Goal: Information Seeking & Learning: Learn about a topic

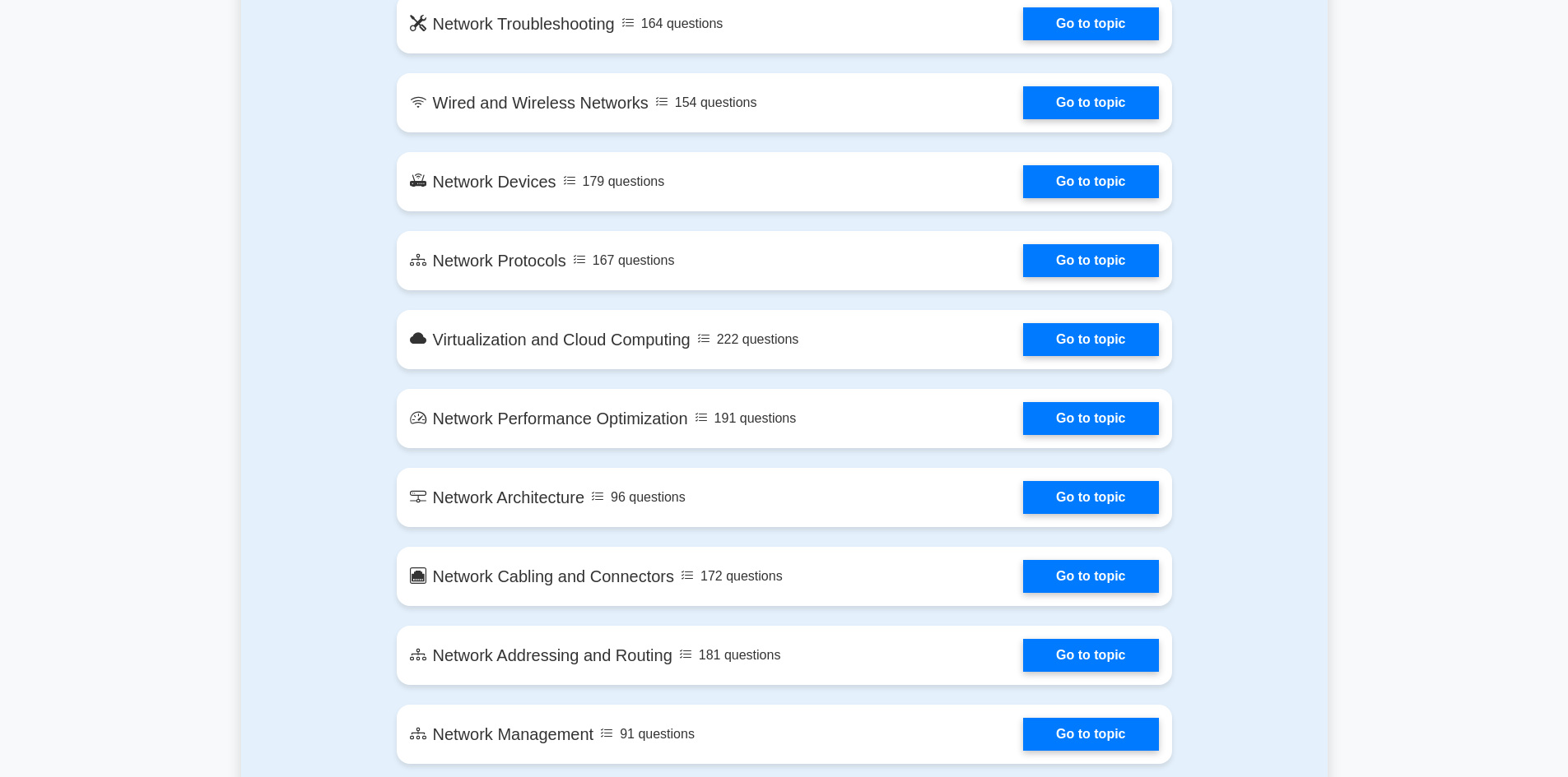
scroll to position [1727, 0]
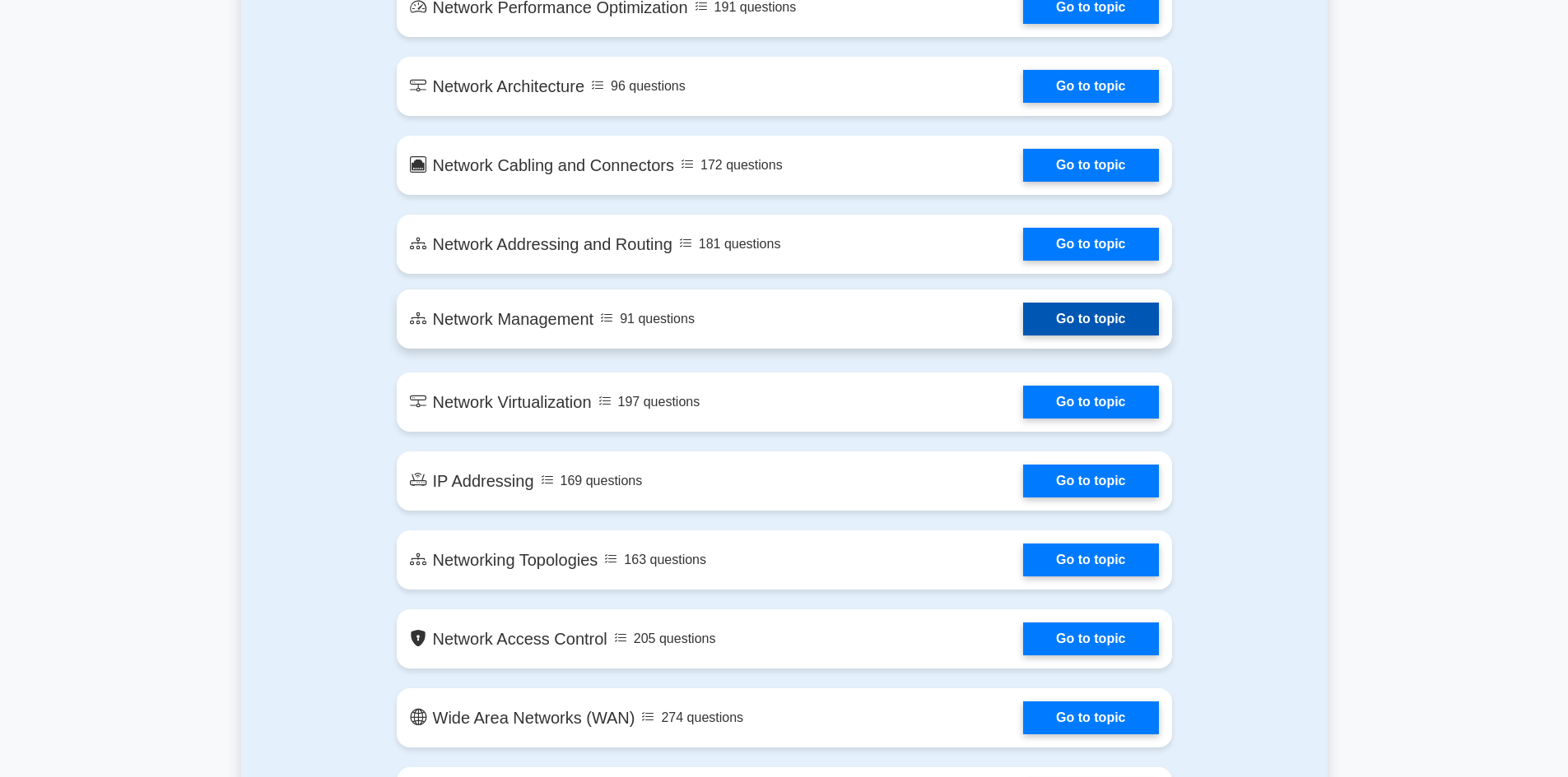
click at [1087, 318] on link "Go to topic" at bounding box center [1090, 319] width 135 height 33
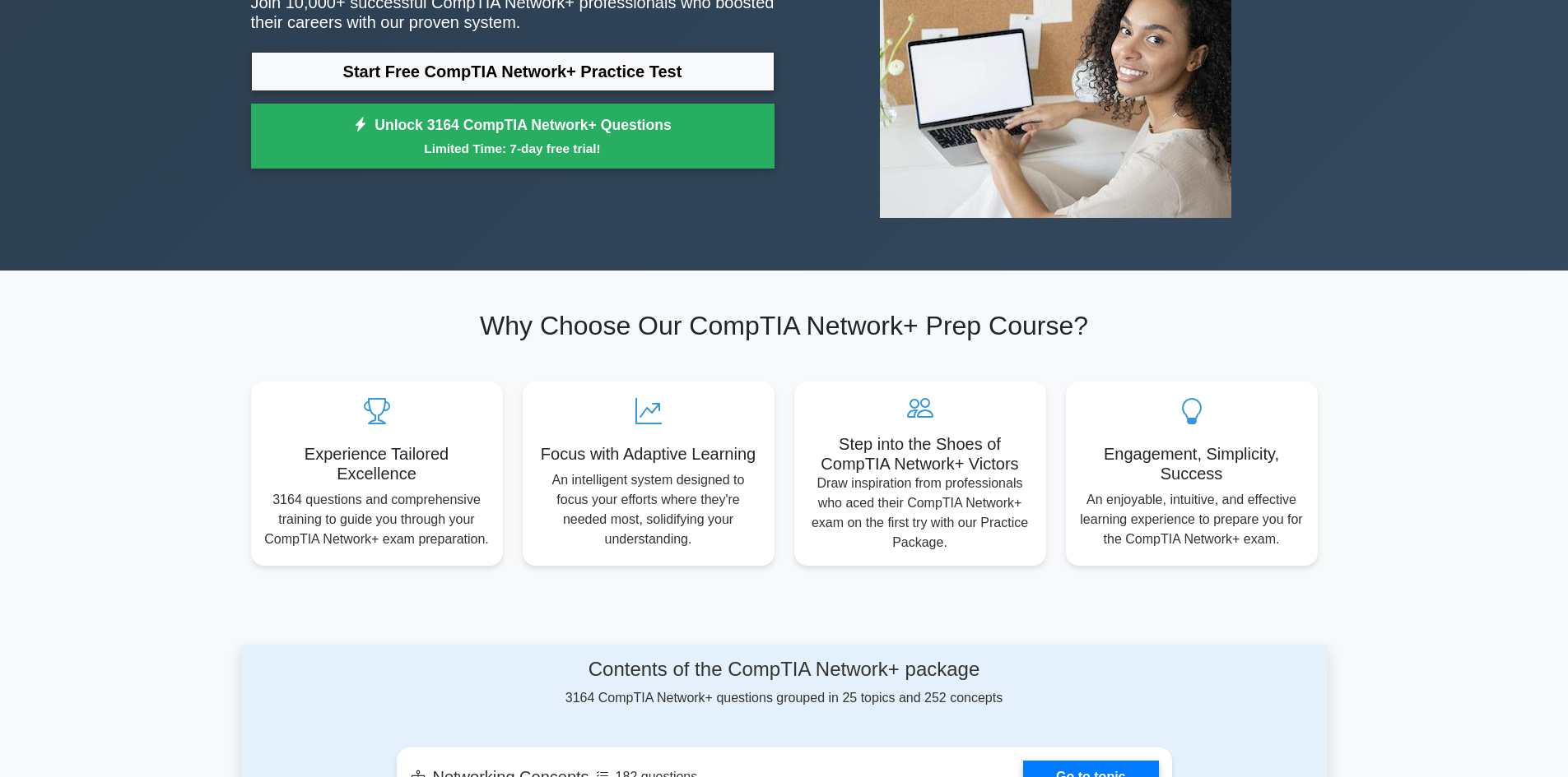
scroll to position [0, 0]
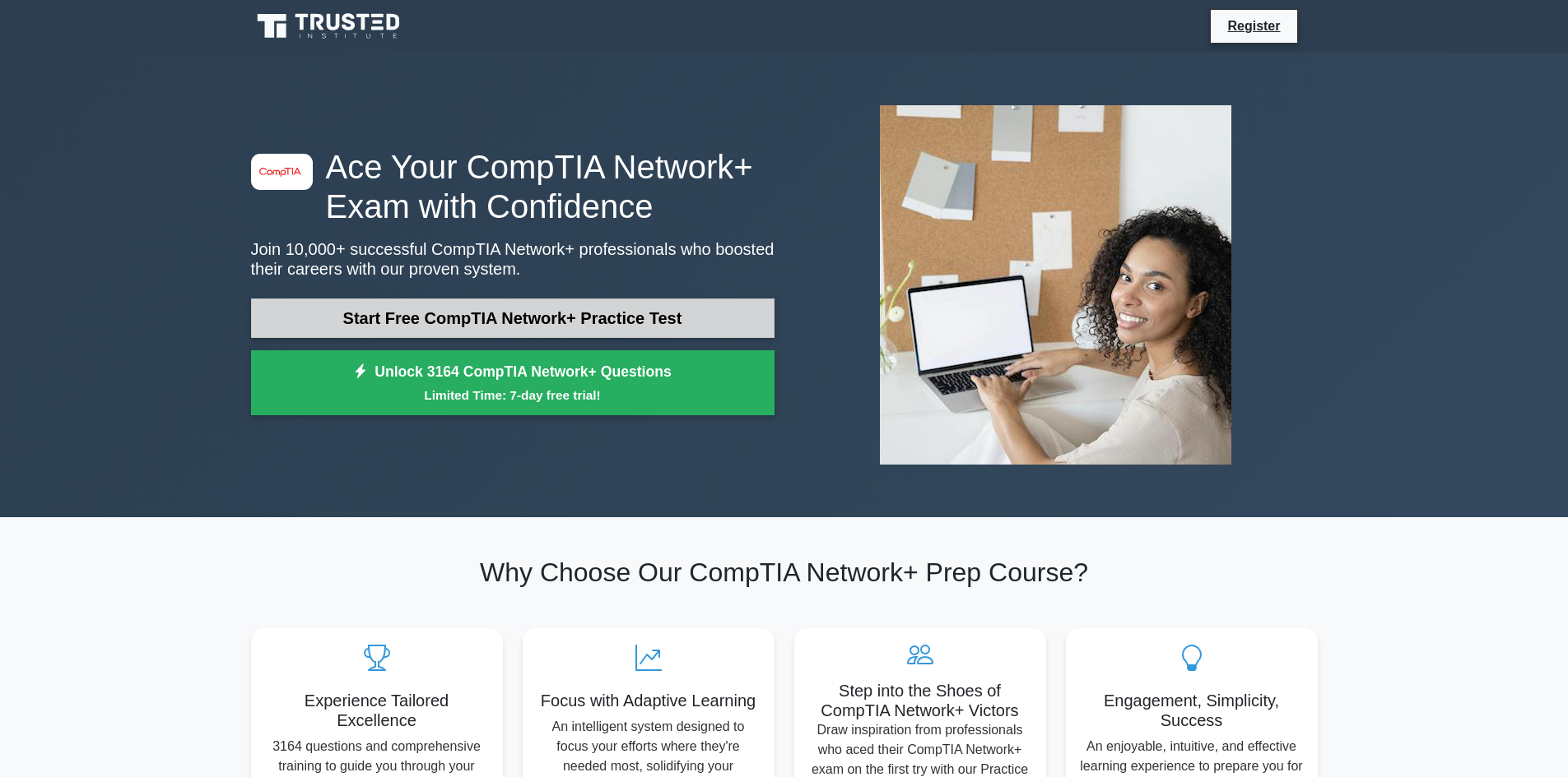
click at [593, 306] on link "Start Free CompTIA Network+ Practice Test" at bounding box center [513, 319] width 524 height 40
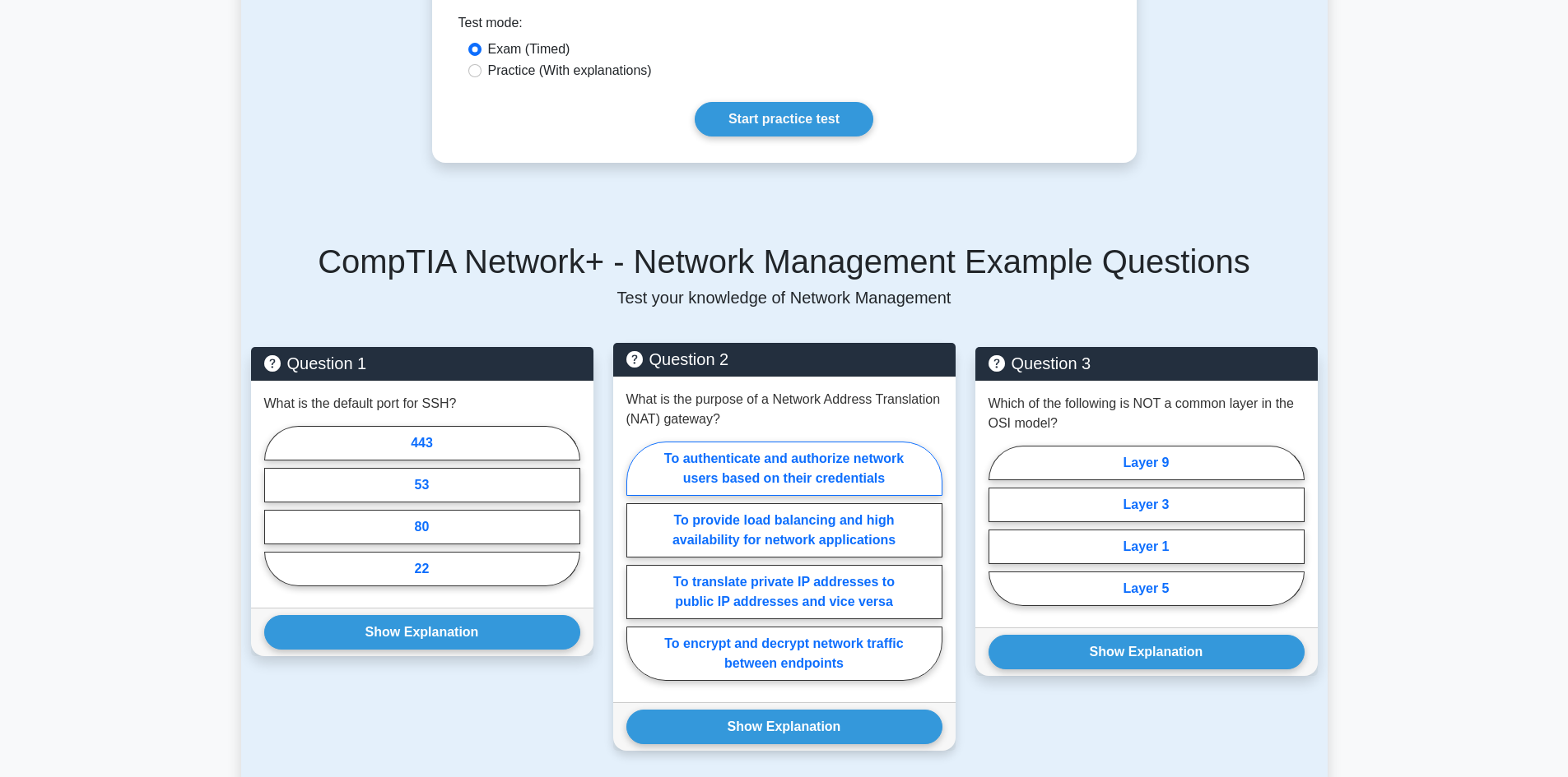
scroll to position [905, 0]
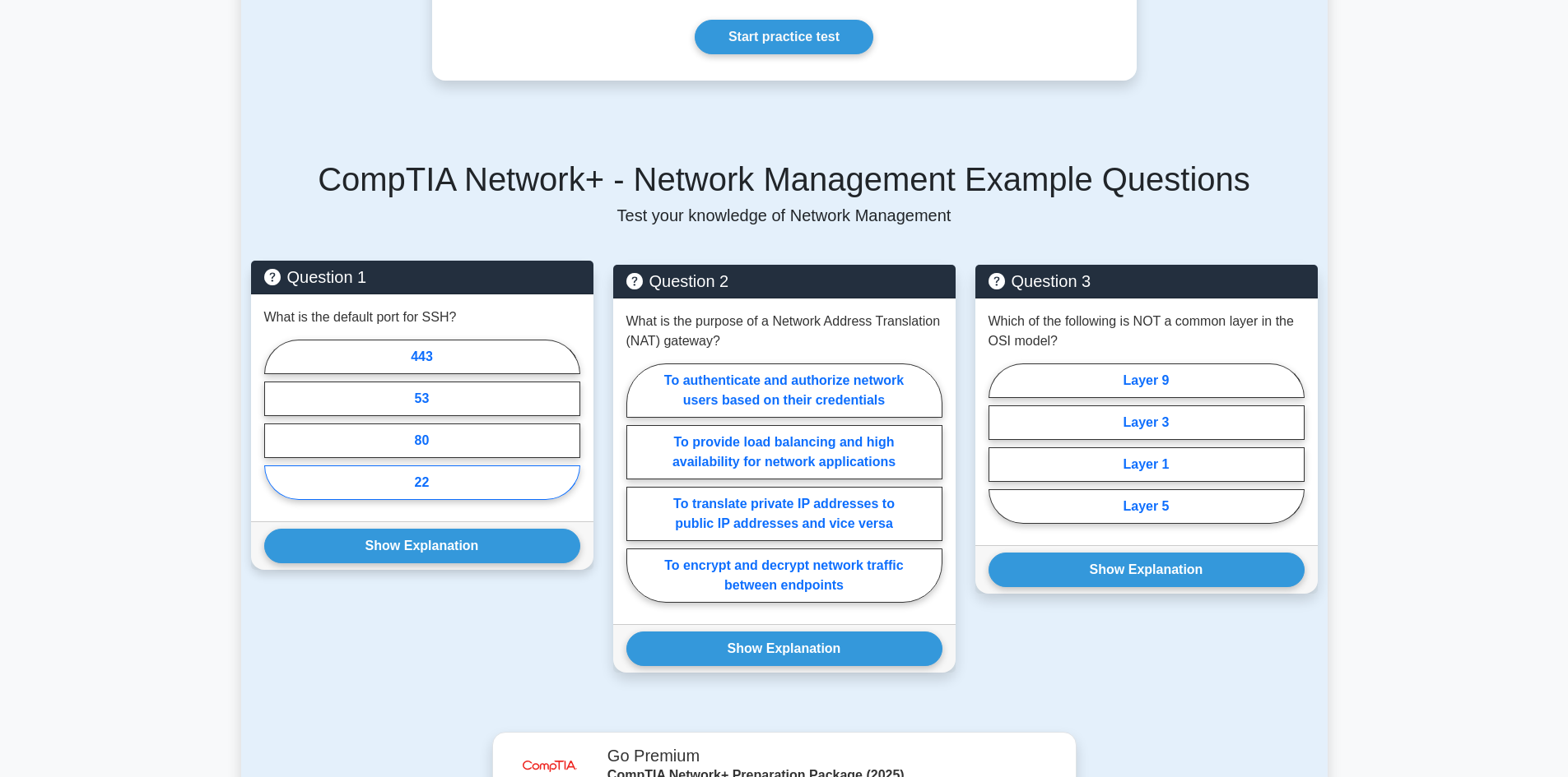
click at [455, 477] on label "22" at bounding box center [422, 483] width 316 height 35
click at [275, 431] on input "22" at bounding box center [270, 424] width 10 height 10
radio input "true"
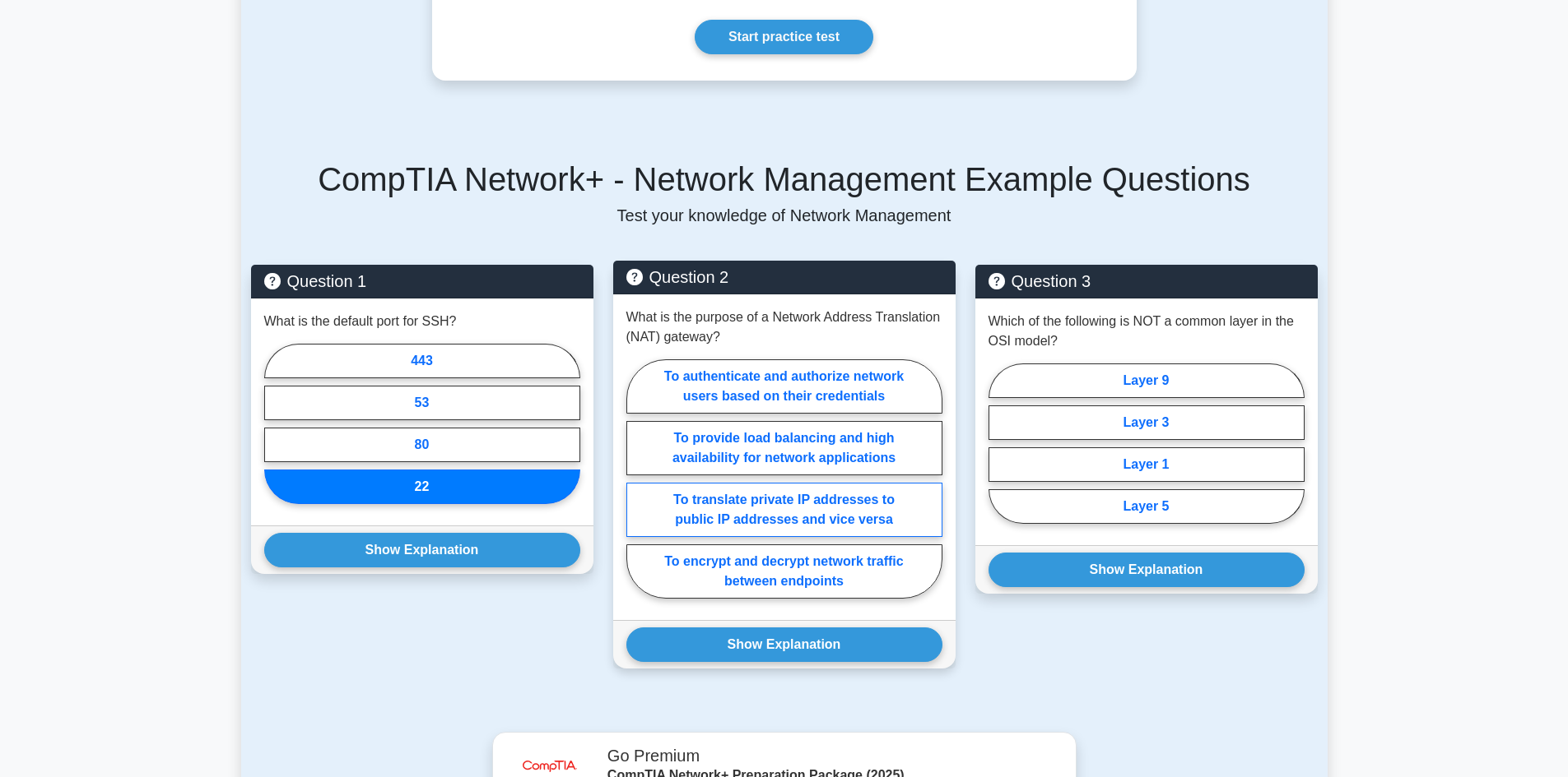
click at [895, 497] on label "To translate private IP addresses to public IP addresses and vice versa" at bounding box center [784, 509] width 316 height 55
click at [637, 489] on input "To translate private IP addresses to public IP addresses and vice versa" at bounding box center [632, 484] width 10 height 10
radio input "true"
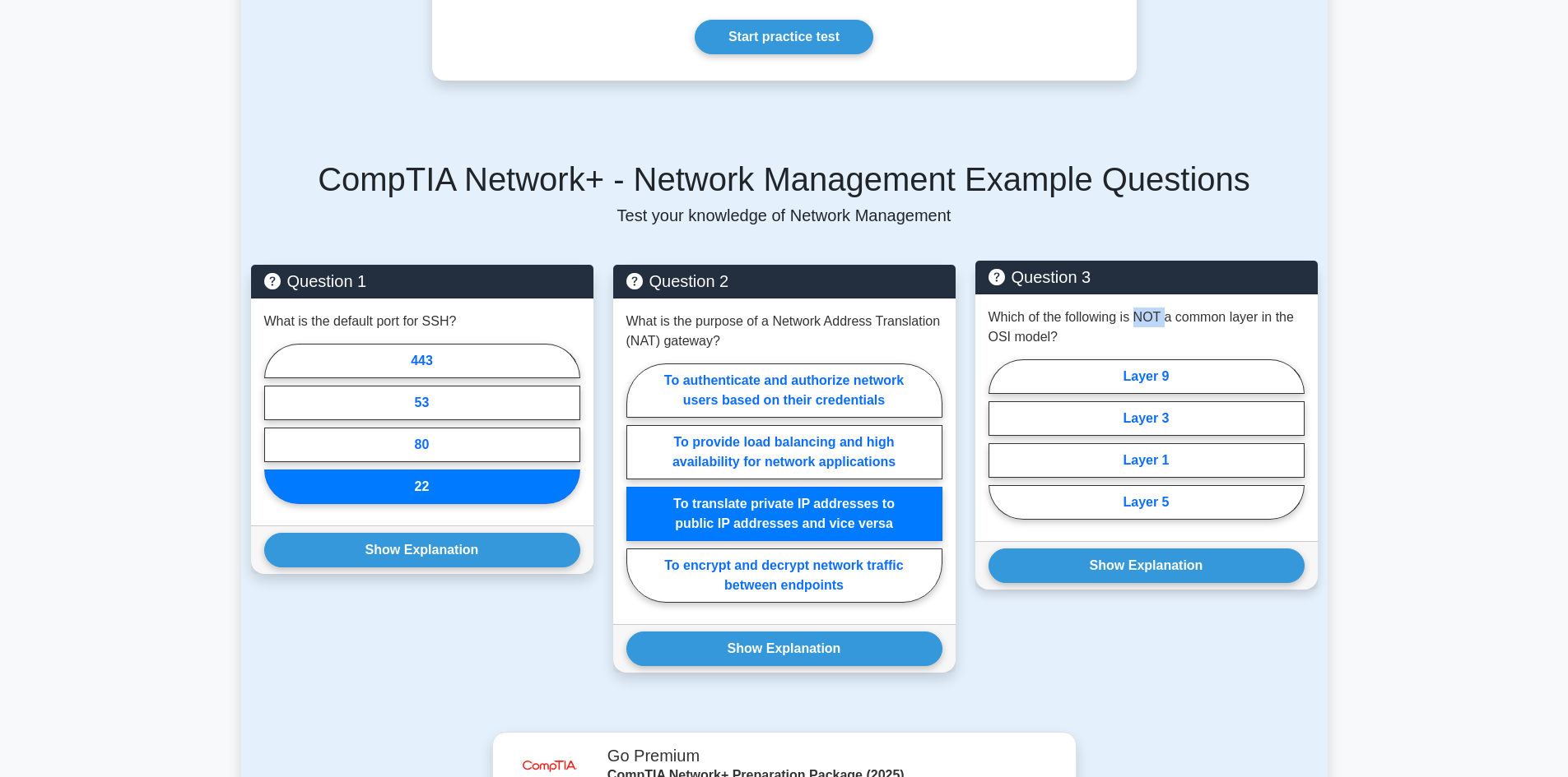
drag, startPoint x: 1136, startPoint y: 316, endPoint x: 1165, endPoint y: 317, distance: 29.0
click at [1165, 317] on p "Which of the following is NOT a common layer in the OSI model?" at bounding box center [1147, 327] width 316 height 40
drag, startPoint x: 1154, startPoint y: 456, endPoint x: 1148, endPoint y: 474, distance: 19.0
click at [1154, 457] on label "Layer 1" at bounding box center [1147, 461] width 316 height 35
click at [999, 450] on input "Layer 1" at bounding box center [994, 444] width 10 height 10
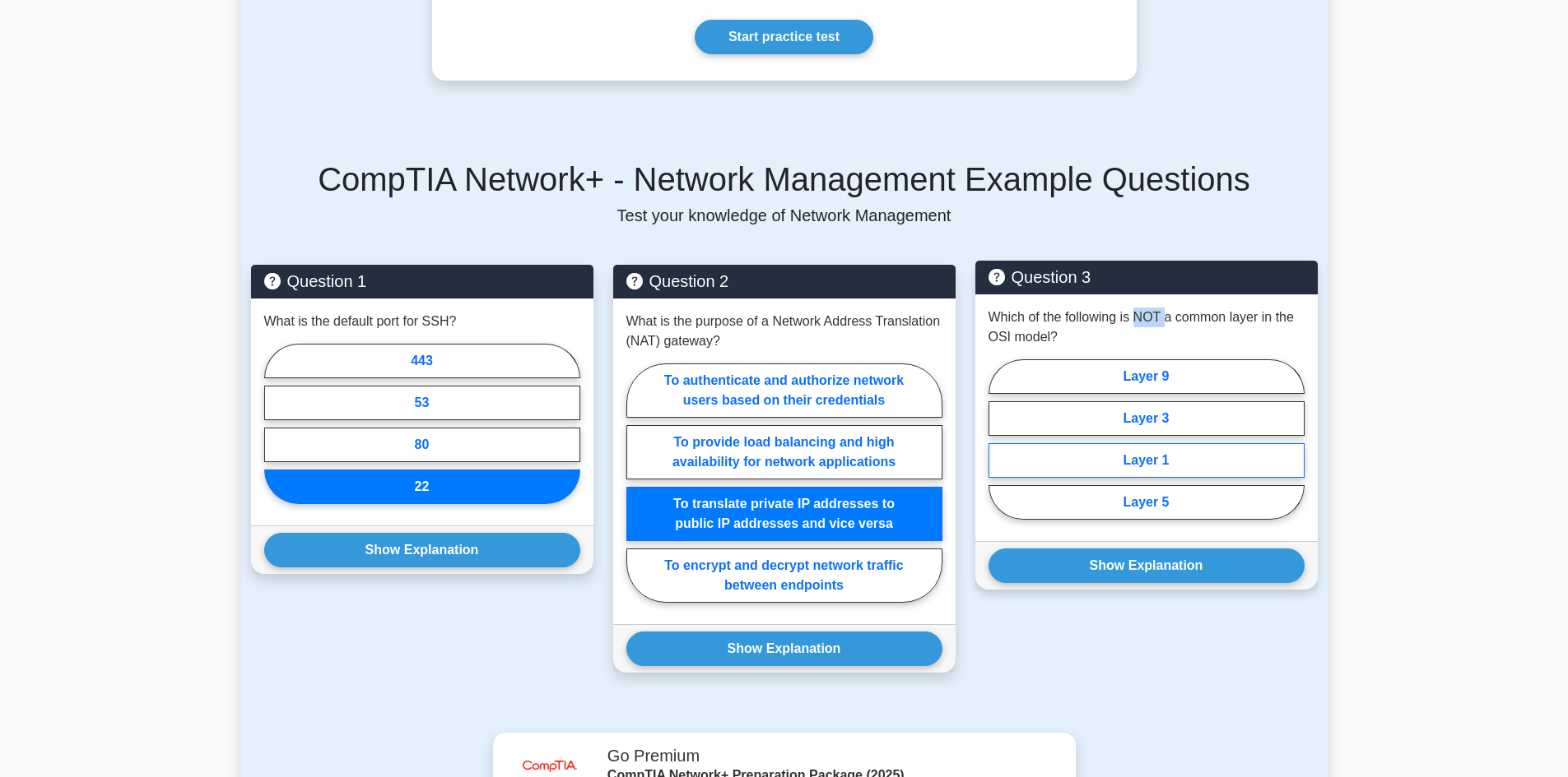
radio input "true"
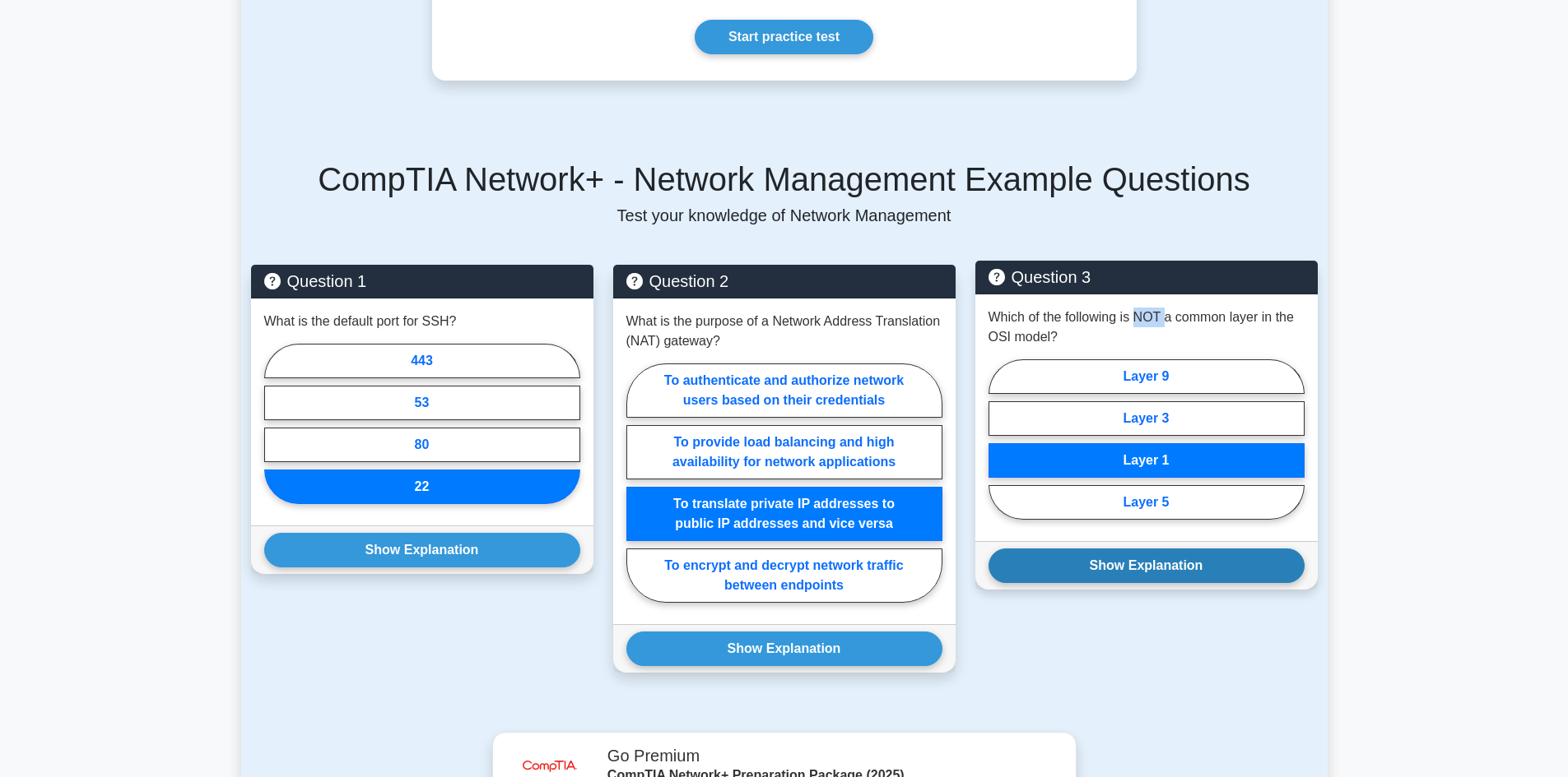
click at [1120, 561] on button "Show Explanation" at bounding box center [1147, 566] width 316 height 35
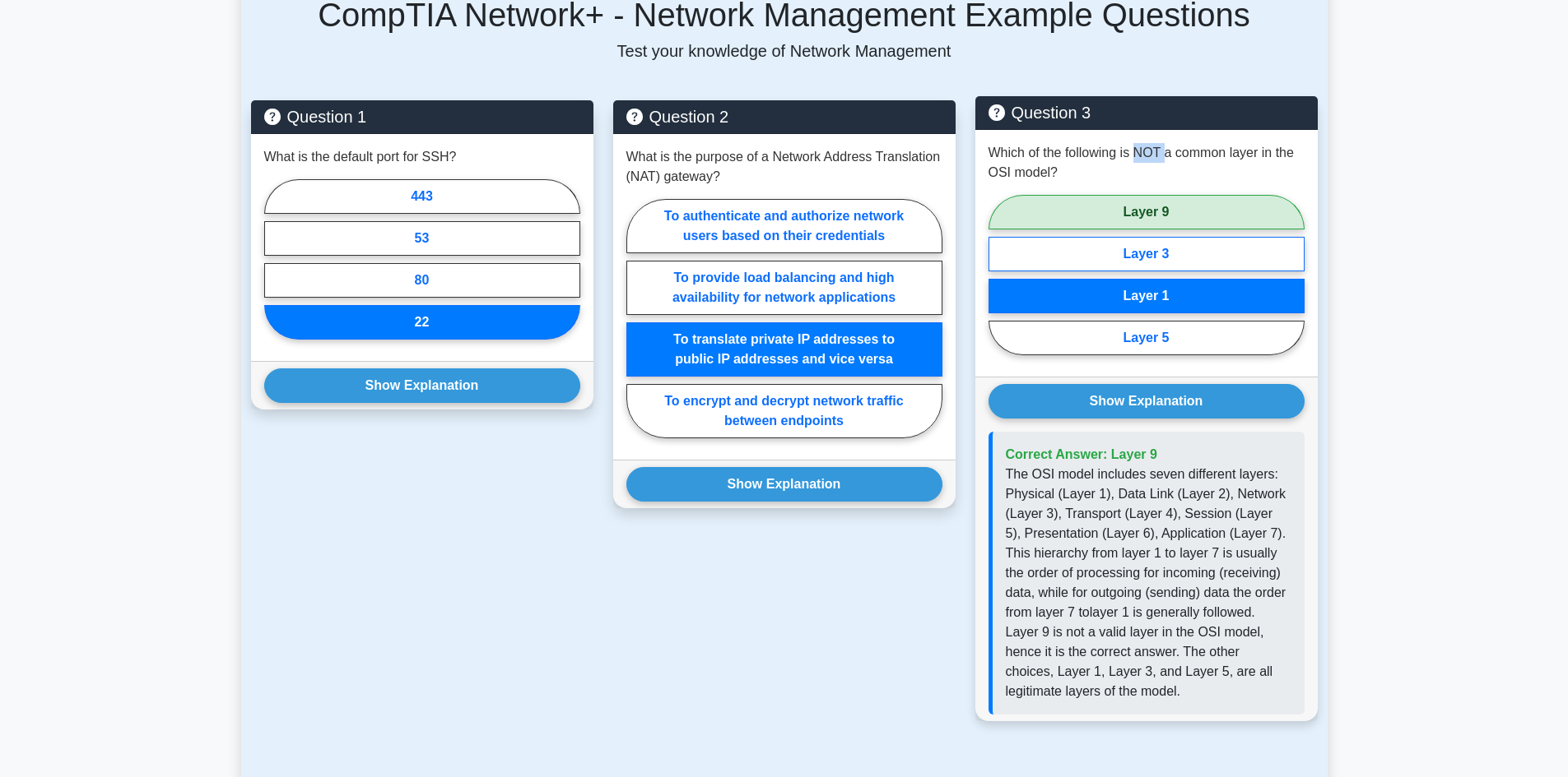
scroll to position [987, 0]
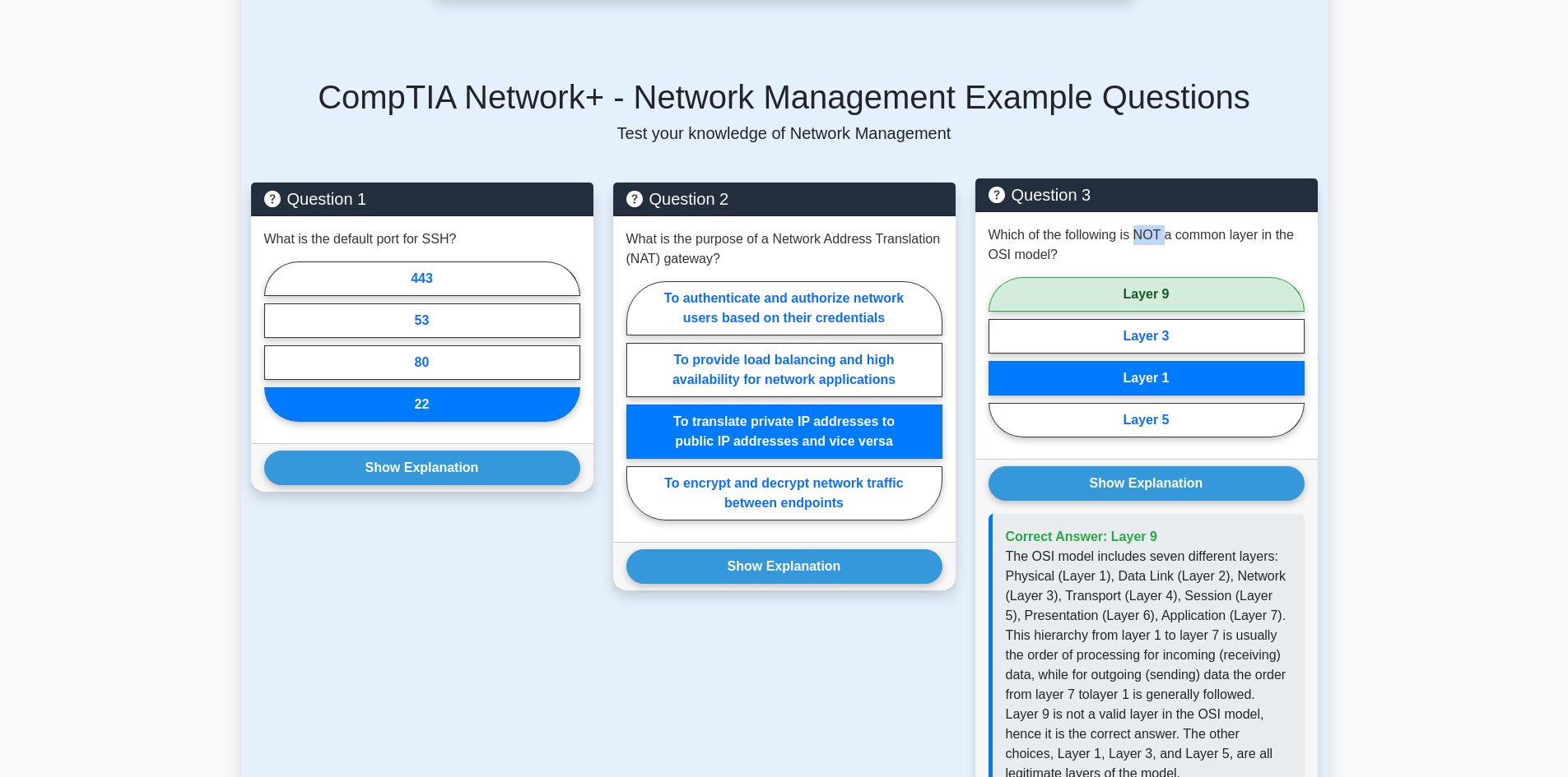
click at [1154, 295] on label "Layer 9" at bounding box center [1147, 295] width 316 height 35
click at [999, 357] on input "Layer 9" at bounding box center [994, 362] width 10 height 10
radio input "true"
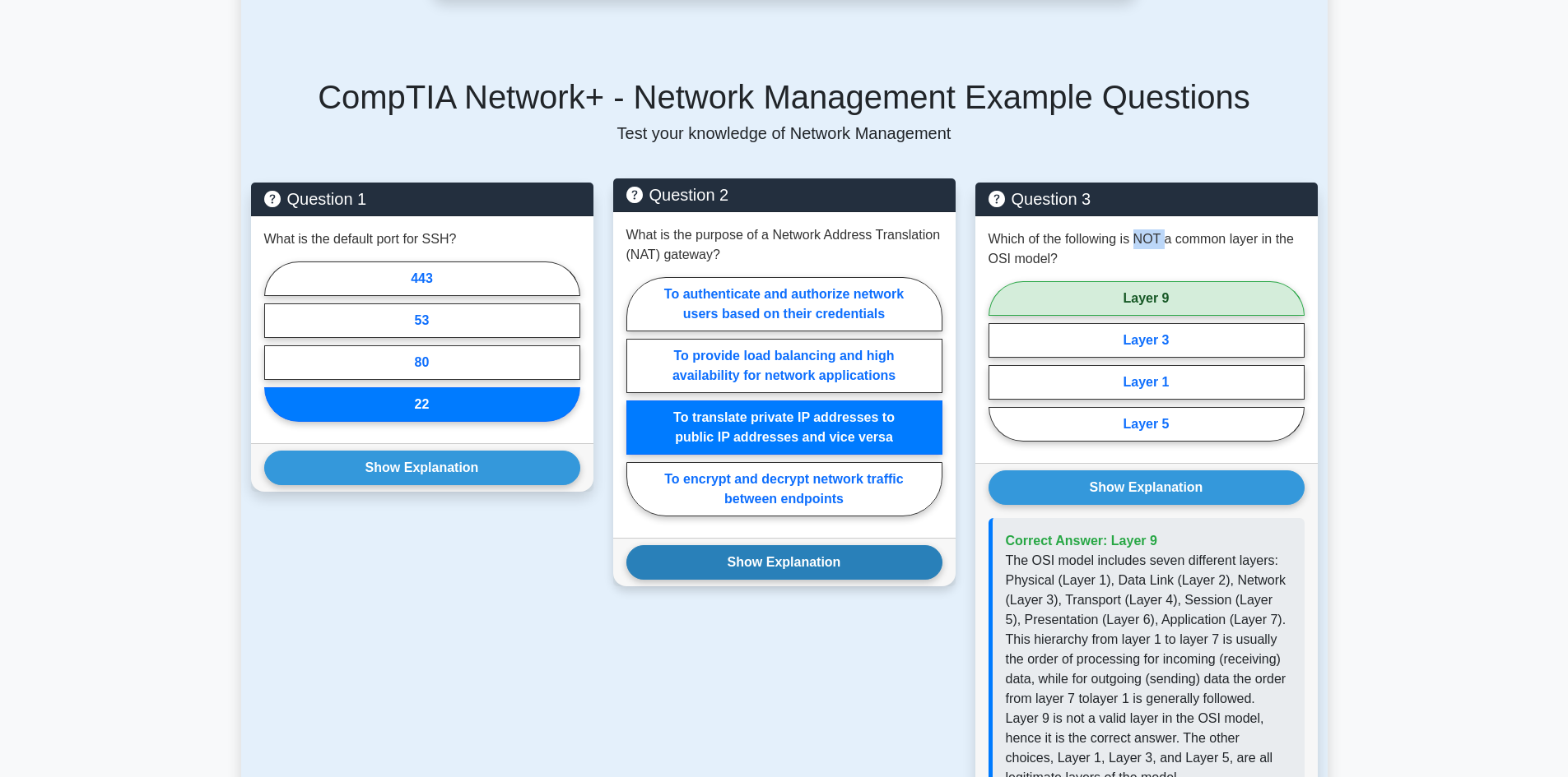
click at [771, 555] on button "Show Explanation" at bounding box center [784, 563] width 316 height 35
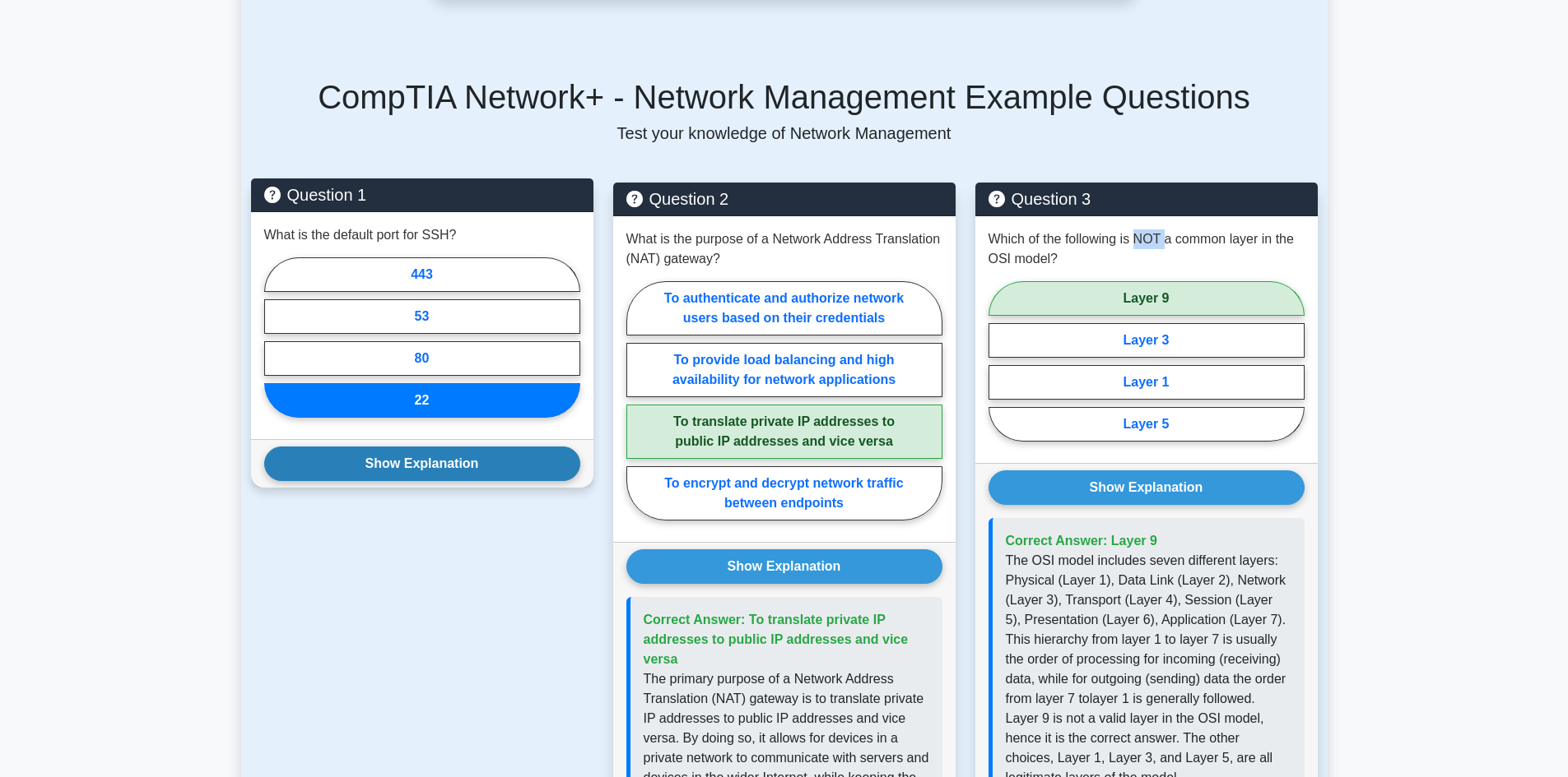
click at [480, 470] on button "Show Explanation" at bounding box center [422, 464] width 316 height 35
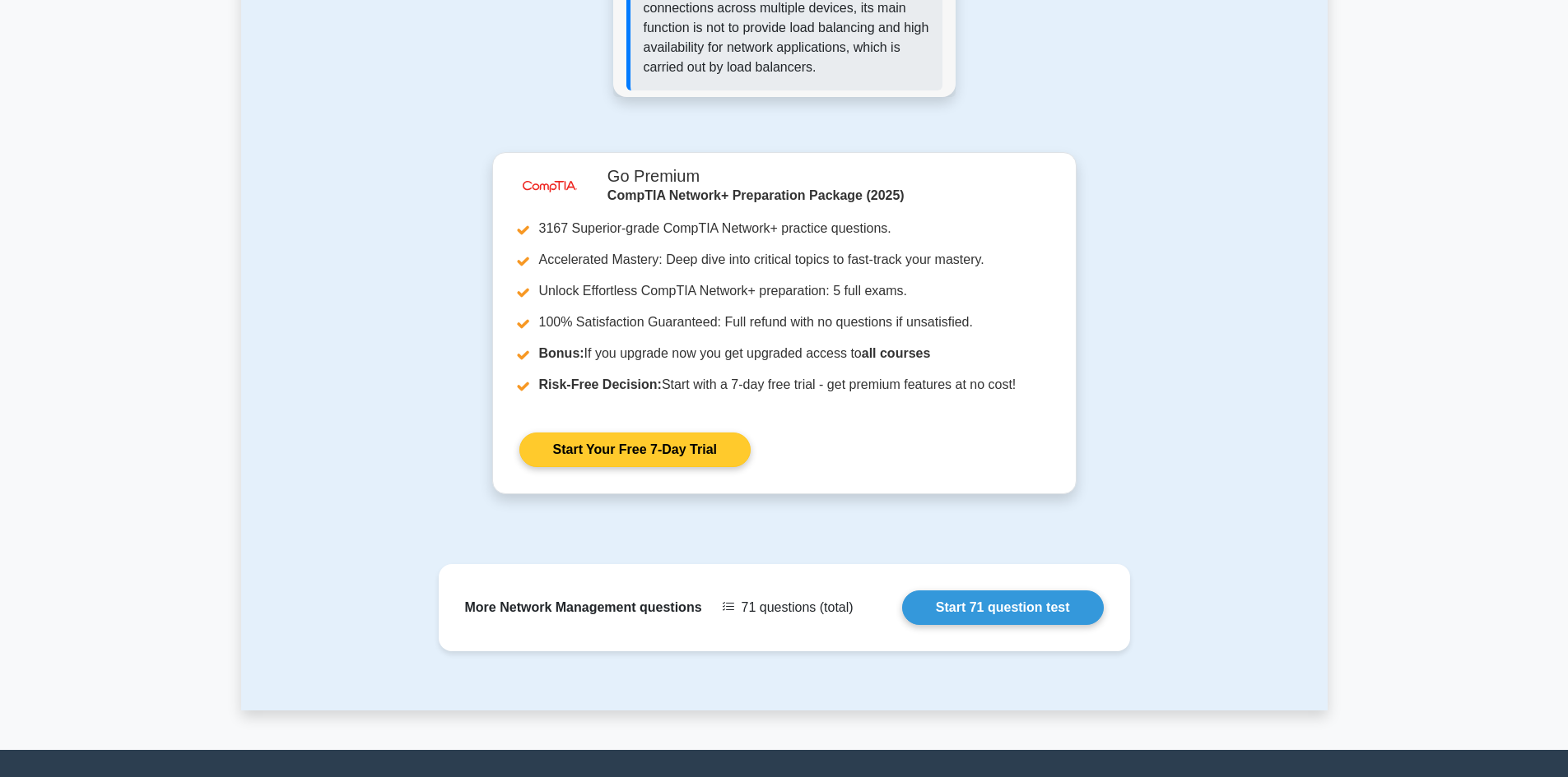
scroll to position [2056, 0]
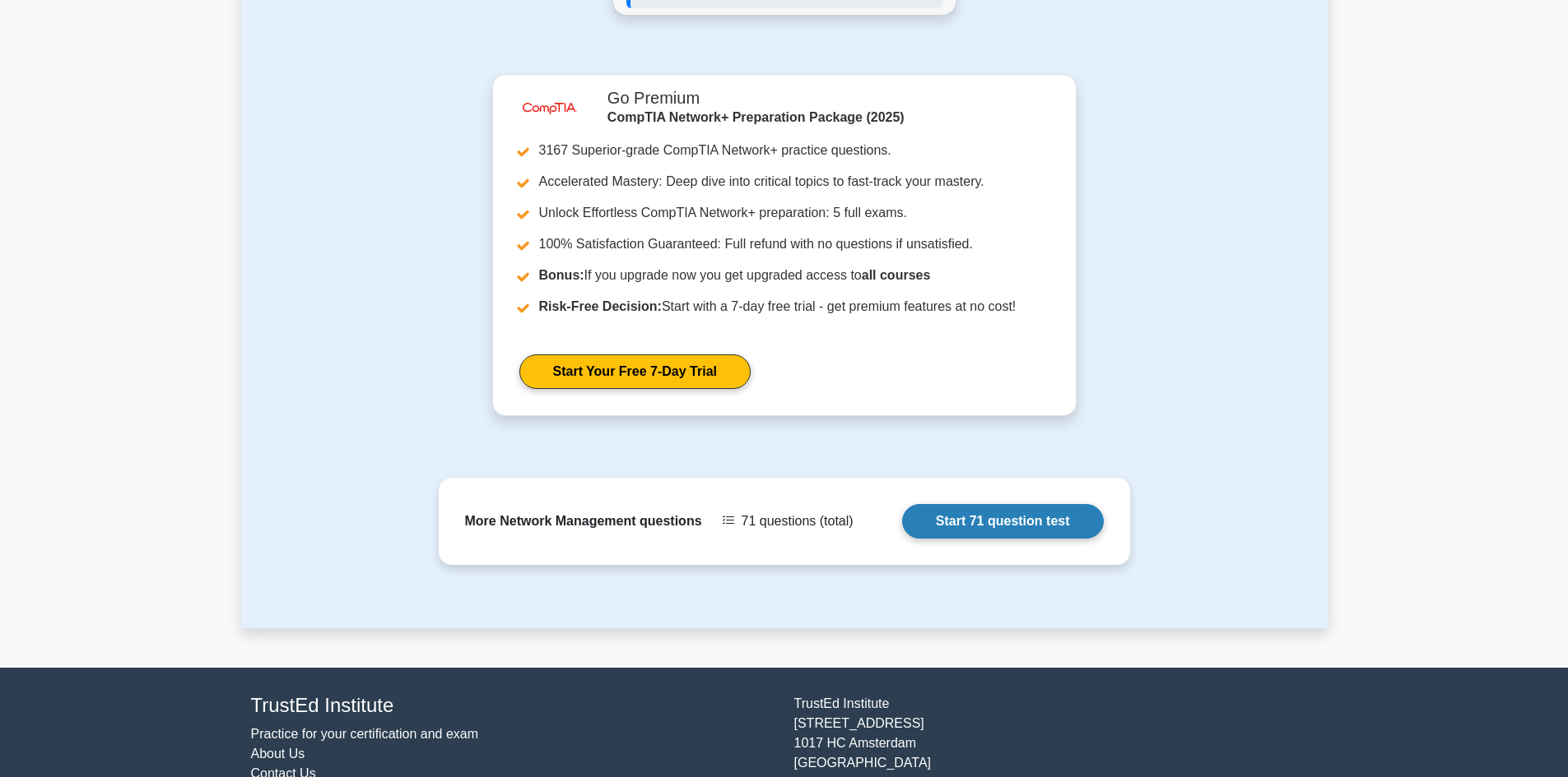
click at [975, 527] on link "Start 71 question test" at bounding box center [1003, 521] width 202 height 35
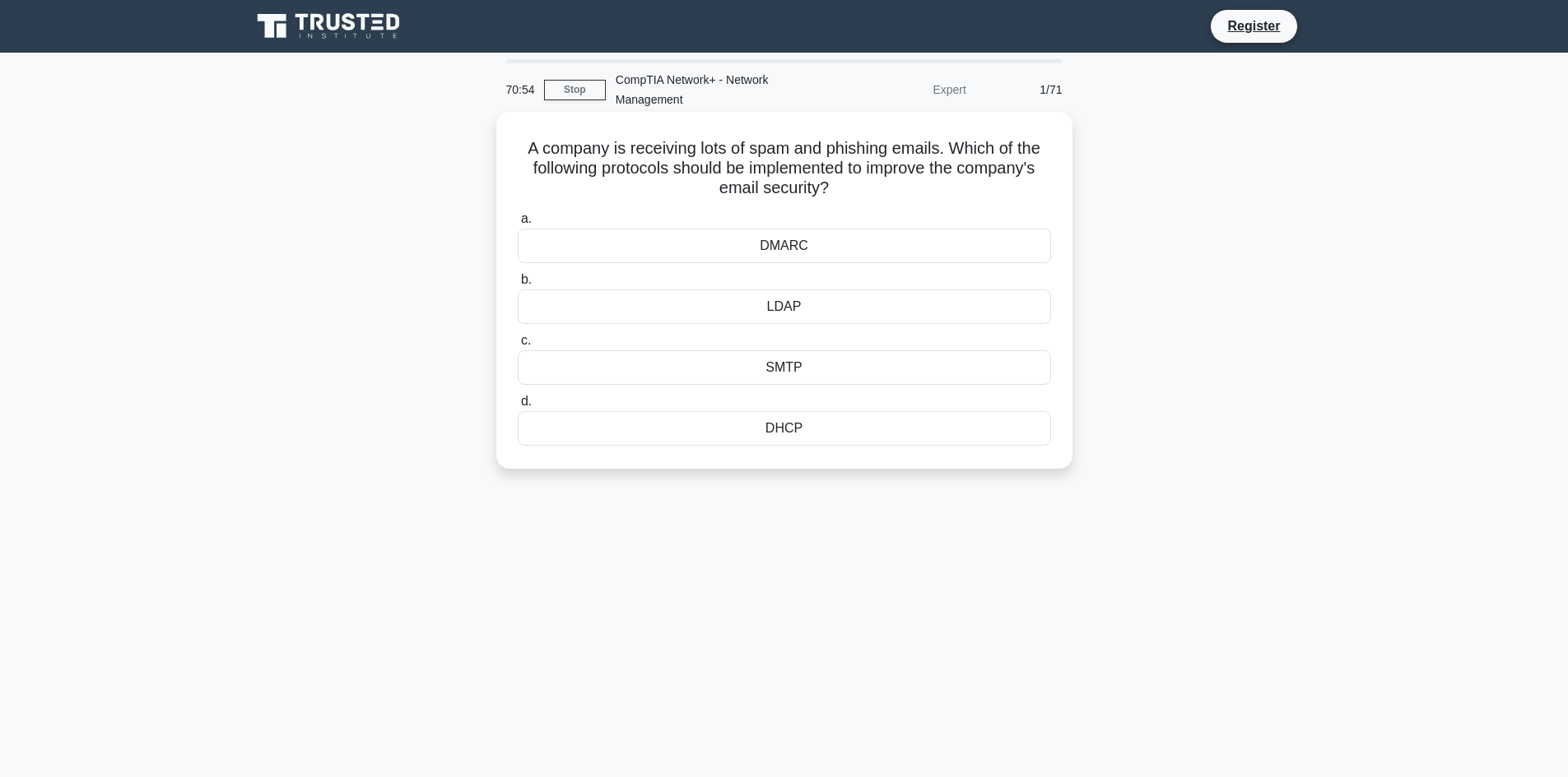
click at [798, 251] on div "DMARC" at bounding box center [784, 246] width 533 height 35
click at [517, 224] on input "a. DMARC" at bounding box center [517, 219] width 0 height 10
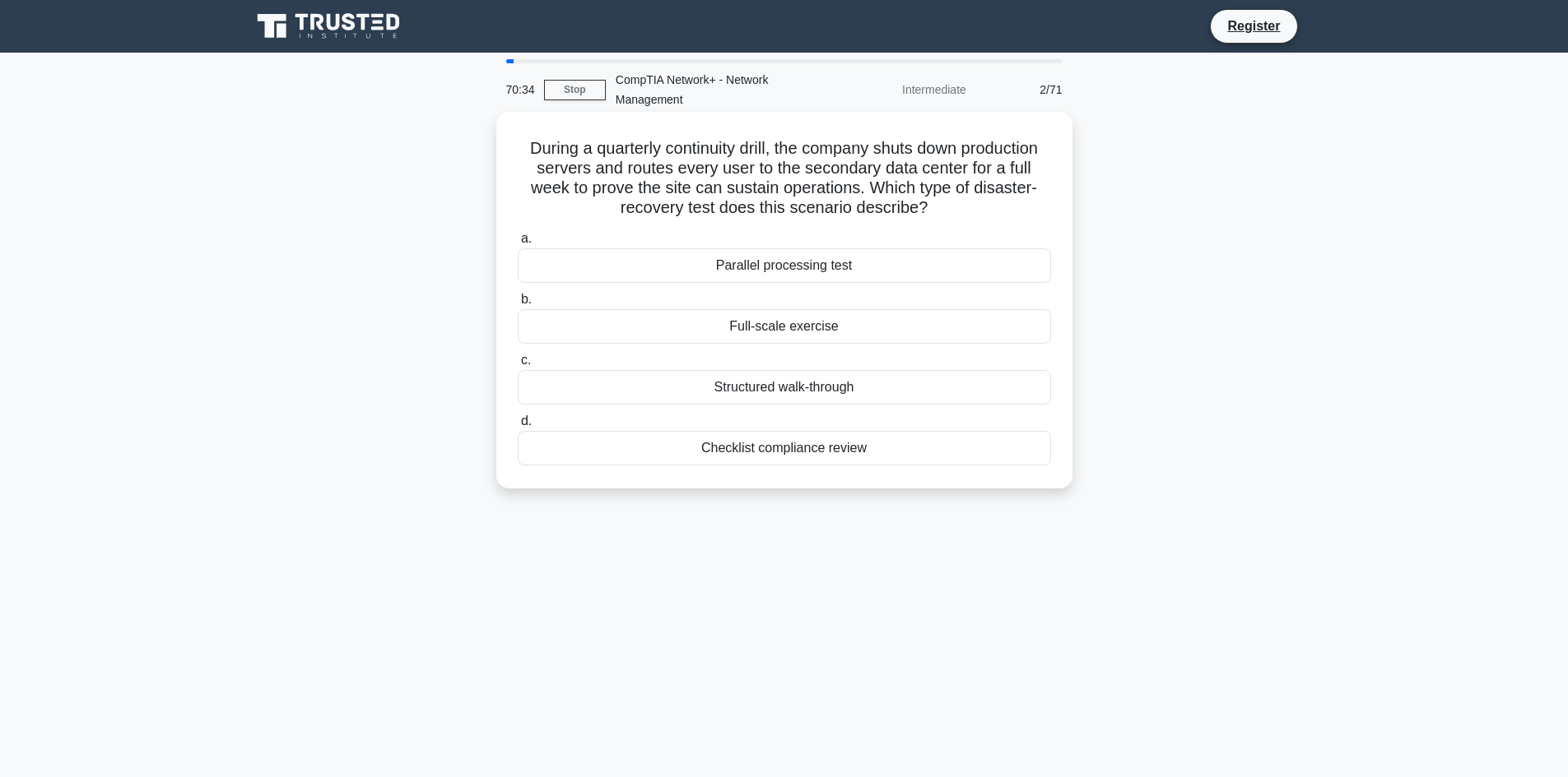
click at [817, 269] on div "Parallel processing test" at bounding box center [784, 266] width 533 height 35
click at [517, 244] on input "a. Parallel processing test" at bounding box center [517, 239] width 0 height 10
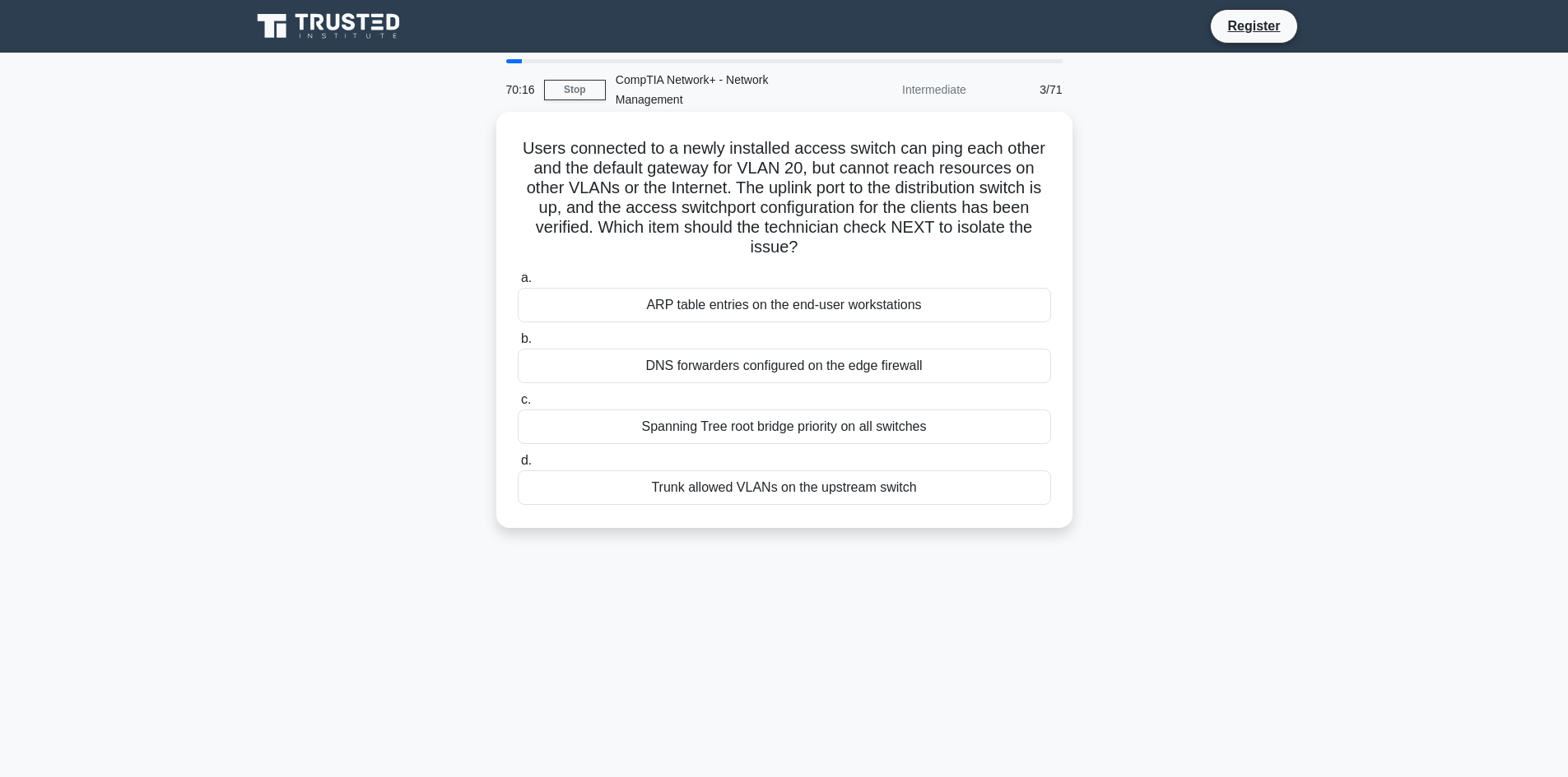
click at [801, 487] on div "Trunk allowed VLANs on the upstream switch" at bounding box center [784, 488] width 533 height 35
click at [517, 466] on input "d. Trunk allowed VLANs on the upstream switch" at bounding box center [517, 461] width 0 height 10
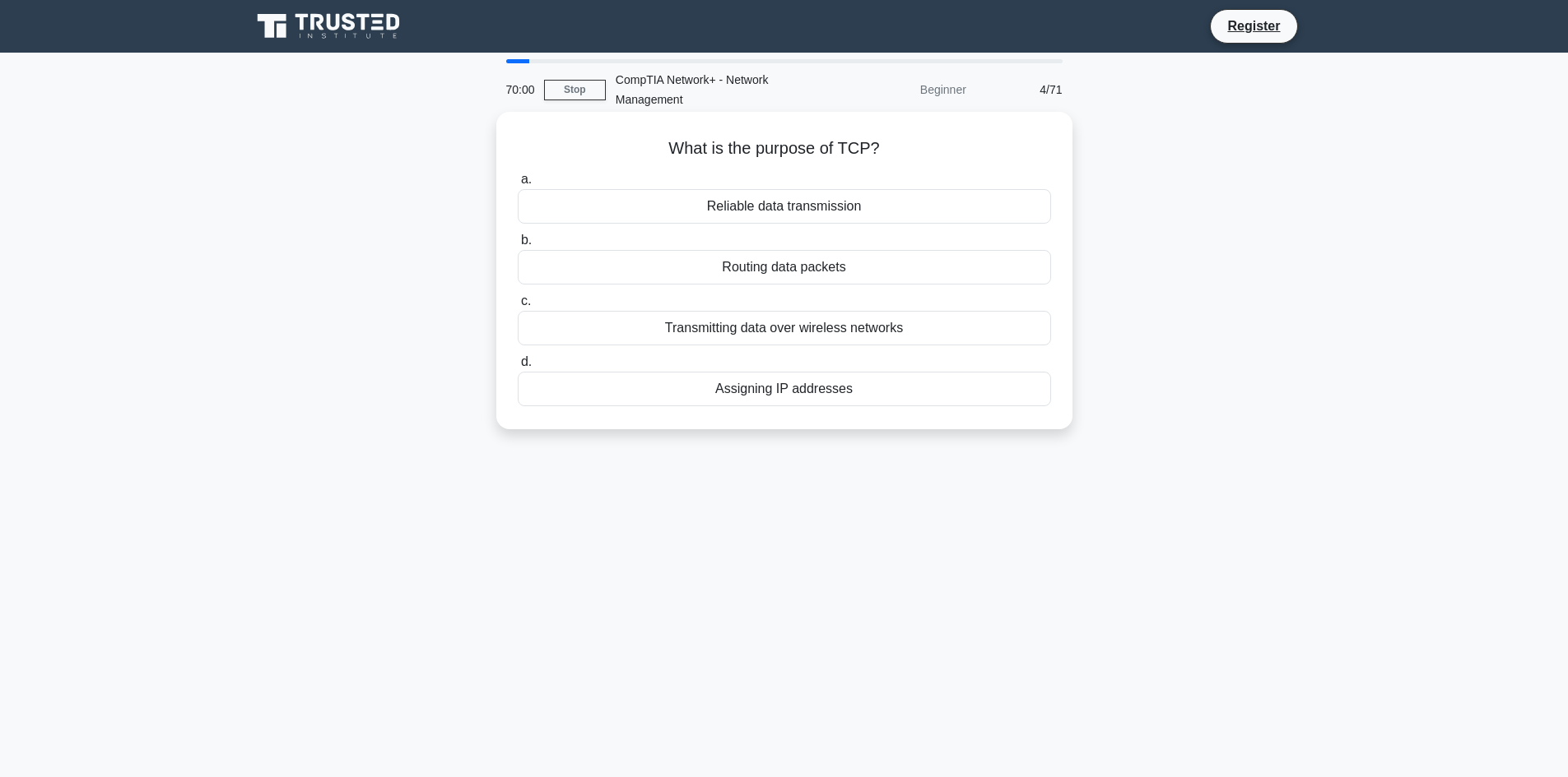
click at [633, 332] on div "Transmitting data over wireless networks" at bounding box center [784, 328] width 533 height 35
click at [517, 307] on input "c. Transmitting data over wireless networks" at bounding box center [517, 301] width 0 height 10
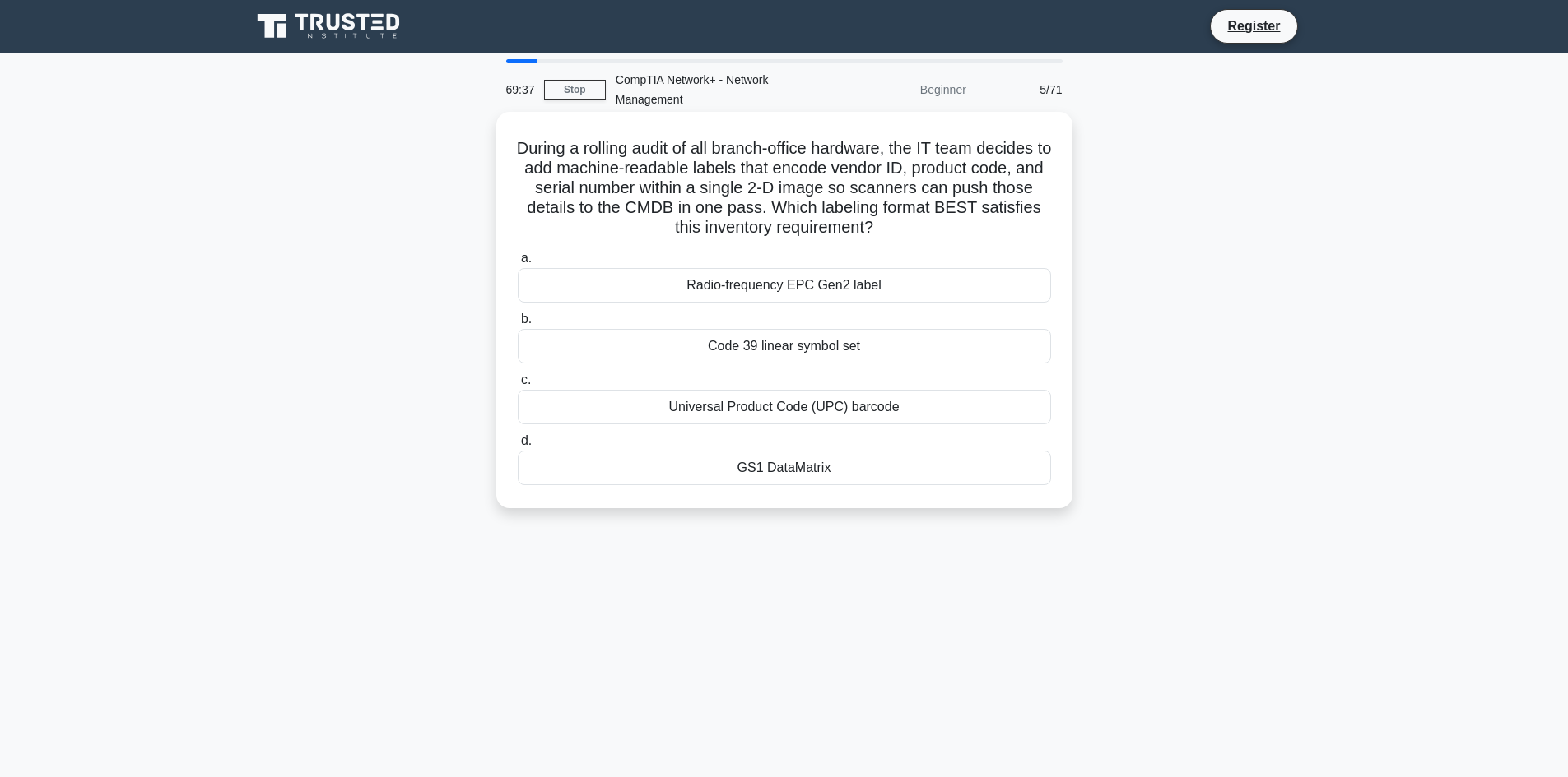
click at [799, 407] on div "Universal Product Code (UPC) barcode" at bounding box center [784, 407] width 533 height 35
click at [517, 385] on input "c. Universal Product Code (UPC) barcode" at bounding box center [517, 380] width 0 height 10
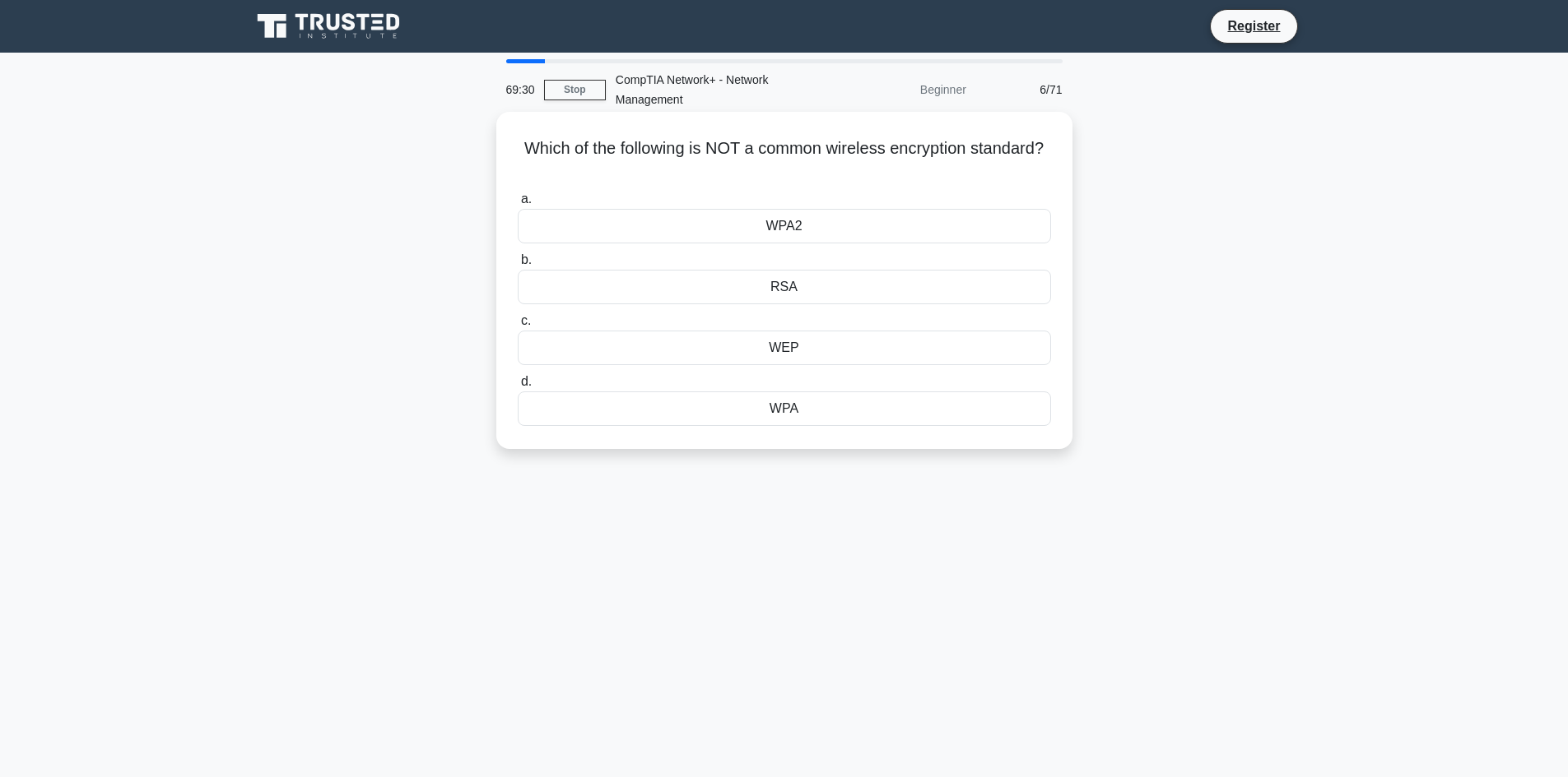
click at [807, 288] on div "RSA" at bounding box center [784, 287] width 533 height 35
click at [517, 266] on input "b. RSA" at bounding box center [517, 260] width 0 height 10
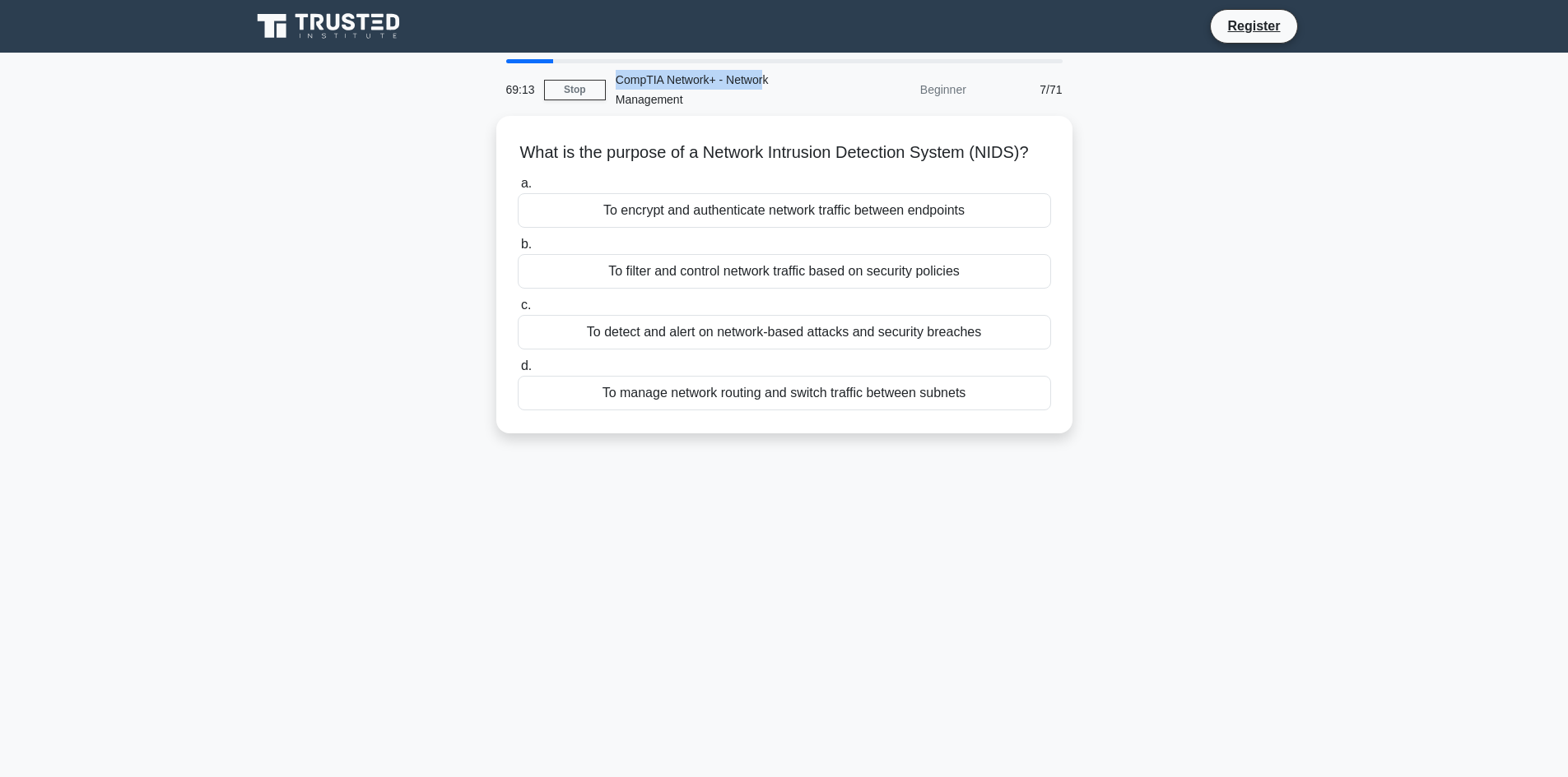
drag, startPoint x: 617, startPoint y: 81, endPoint x: 764, endPoint y: 82, distance: 147.0
click at [764, 82] on div "CompTIA Network+ - Network Management" at bounding box center [719, 89] width 226 height 53
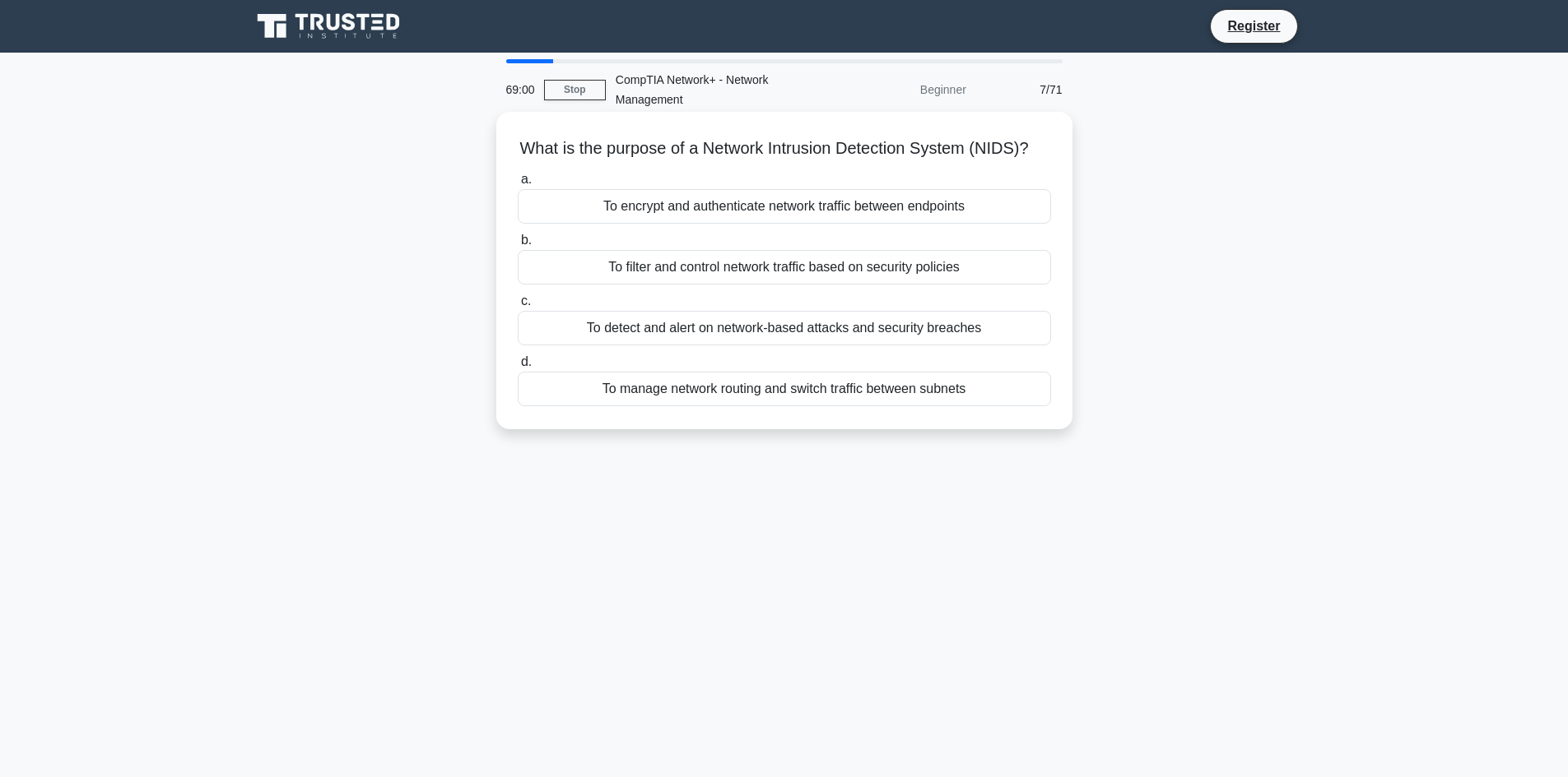
click at [711, 285] on div "To filter and control network traffic based on security policies" at bounding box center [784, 268] width 533 height 35
click at [517, 246] on input "b. To filter and control network traffic based on security policies" at bounding box center [517, 241] width 0 height 10
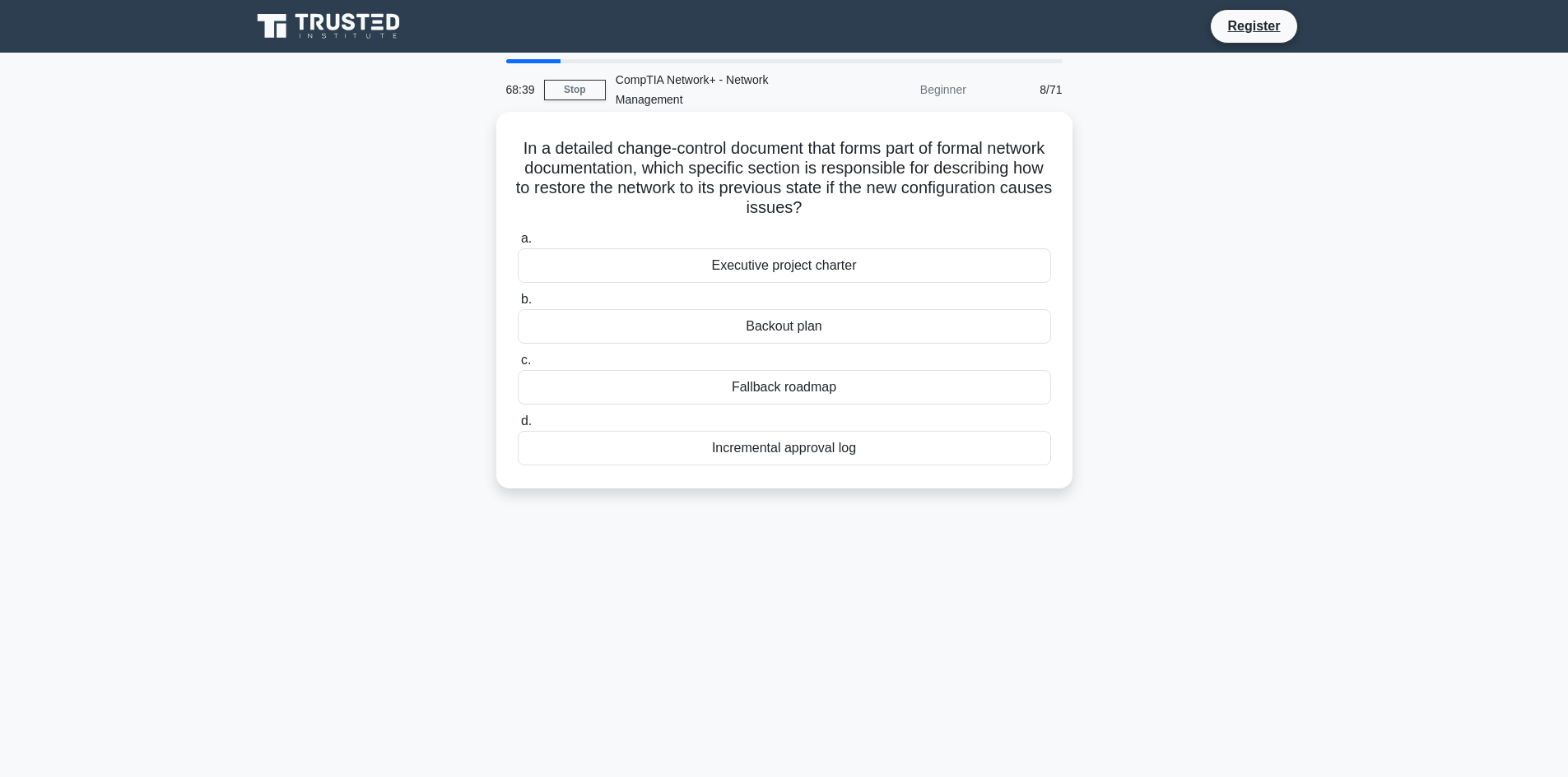
click at [872, 385] on div "Fallback roadmap" at bounding box center [784, 387] width 533 height 35
click at [517, 366] on input "c. Fallback roadmap" at bounding box center [517, 360] width 0 height 10
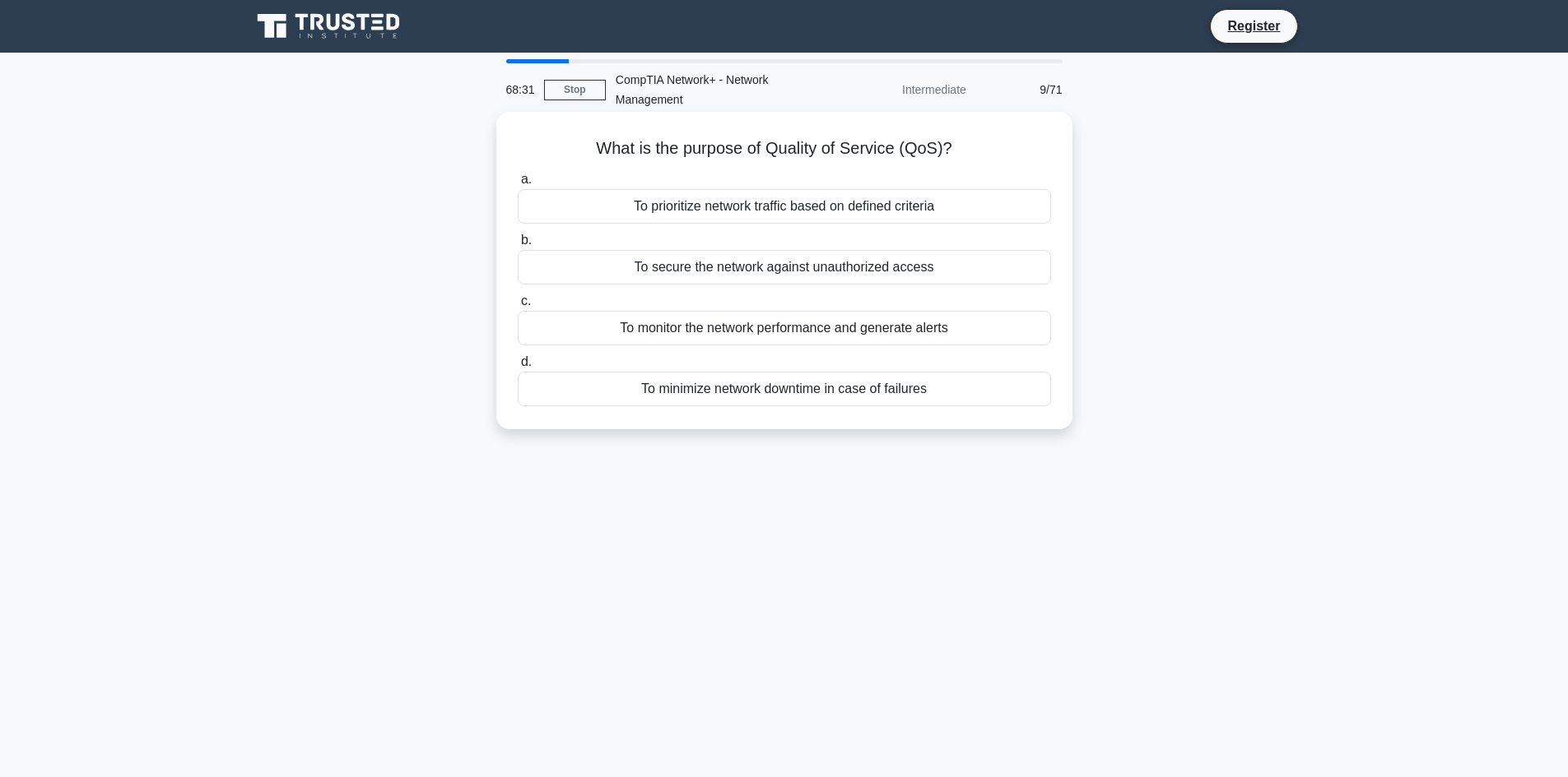
click at [807, 204] on div "To prioritize network traffic based on defined criteria" at bounding box center [784, 206] width 533 height 35
click at [517, 185] on input "a. To prioritize network traffic based on defined criteria" at bounding box center [517, 179] width 0 height 10
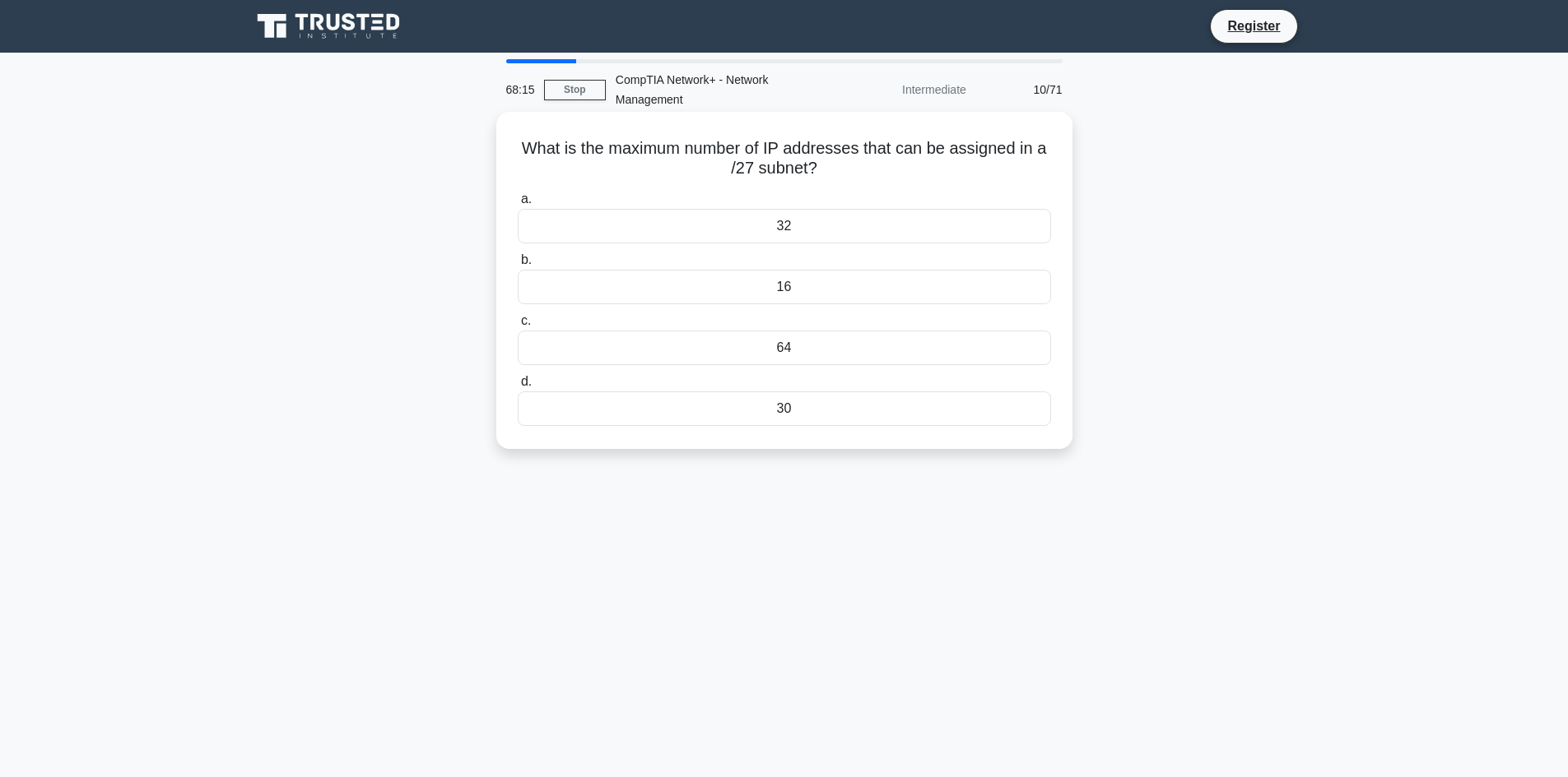
click at [812, 230] on div "32" at bounding box center [784, 226] width 533 height 35
click at [517, 204] on input "a. 32" at bounding box center [517, 199] width 0 height 10
click at [839, 221] on div "Inefficient routing" at bounding box center [784, 226] width 533 height 35
click at [517, 204] on input "a. Inefficient routing" at bounding box center [517, 199] width 0 height 10
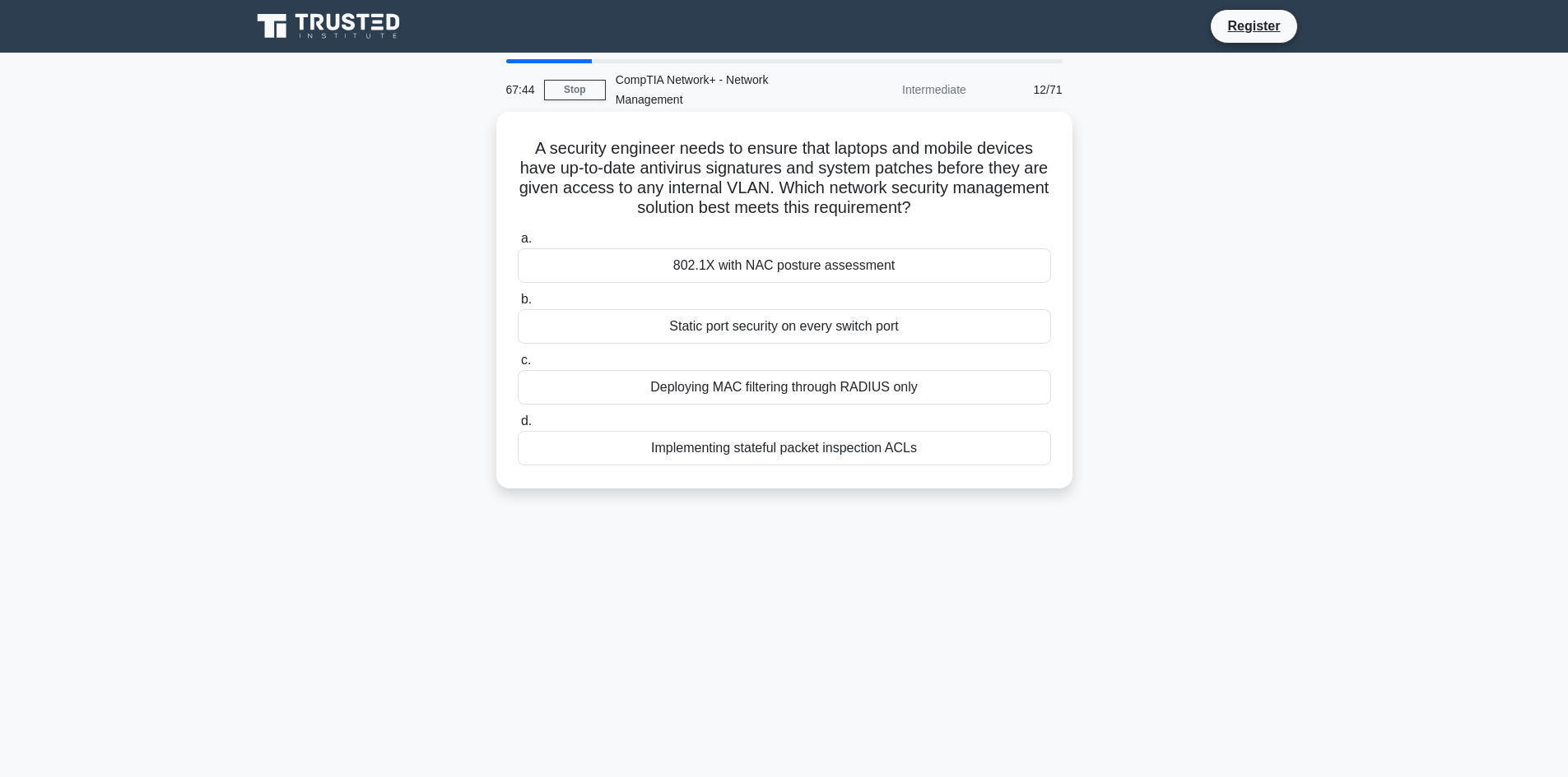
click at [875, 327] on div "Static port security on every switch port" at bounding box center [784, 327] width 533 height 35
click at [517, 305] on input "b. Static port security on every switch port" at bounding box center [517, 300] width 0 height 10
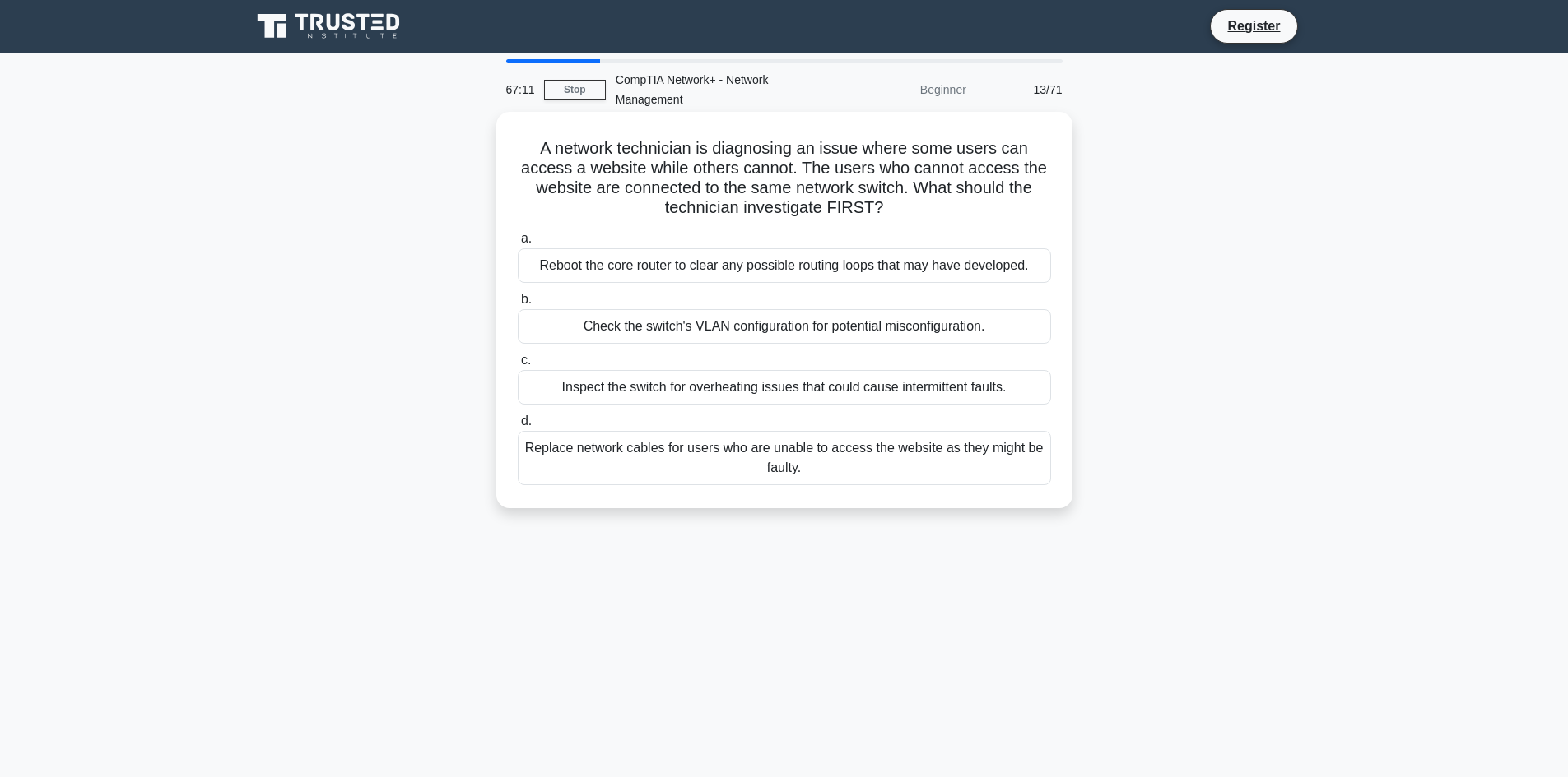
click at [760, 327] on div "Check the switch's VLAN configuration for potential misconfiguration." at bounding box center [784, 327] width 533 height 35
click at [921, 327] on div "Check the switch's VLAN configuration for potential misconfiguration." at bounding box center [784, 327] width 533 height 35
click at [517, 305] on input "b. Check the switch's VLAN configuration for potential misconfiguration." at bounding box center [517, 300] width 0 height 10
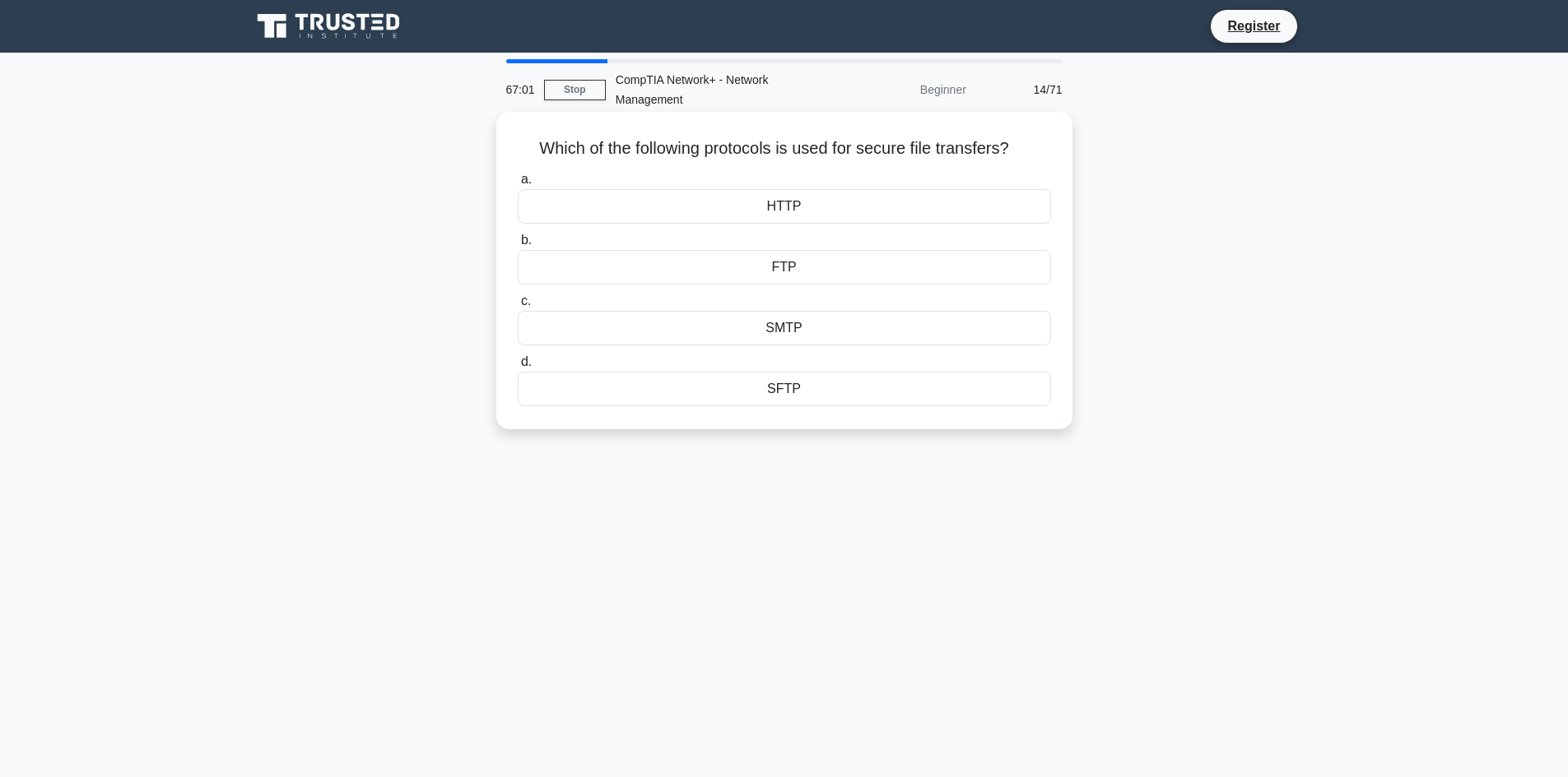
click at [786, 390] on div "SFTP" at bounding box center [784, 389] width 533 height 35
click at [517, 367] on input "d. SFTP" at bounding box center [517, 362] width 0 height 10
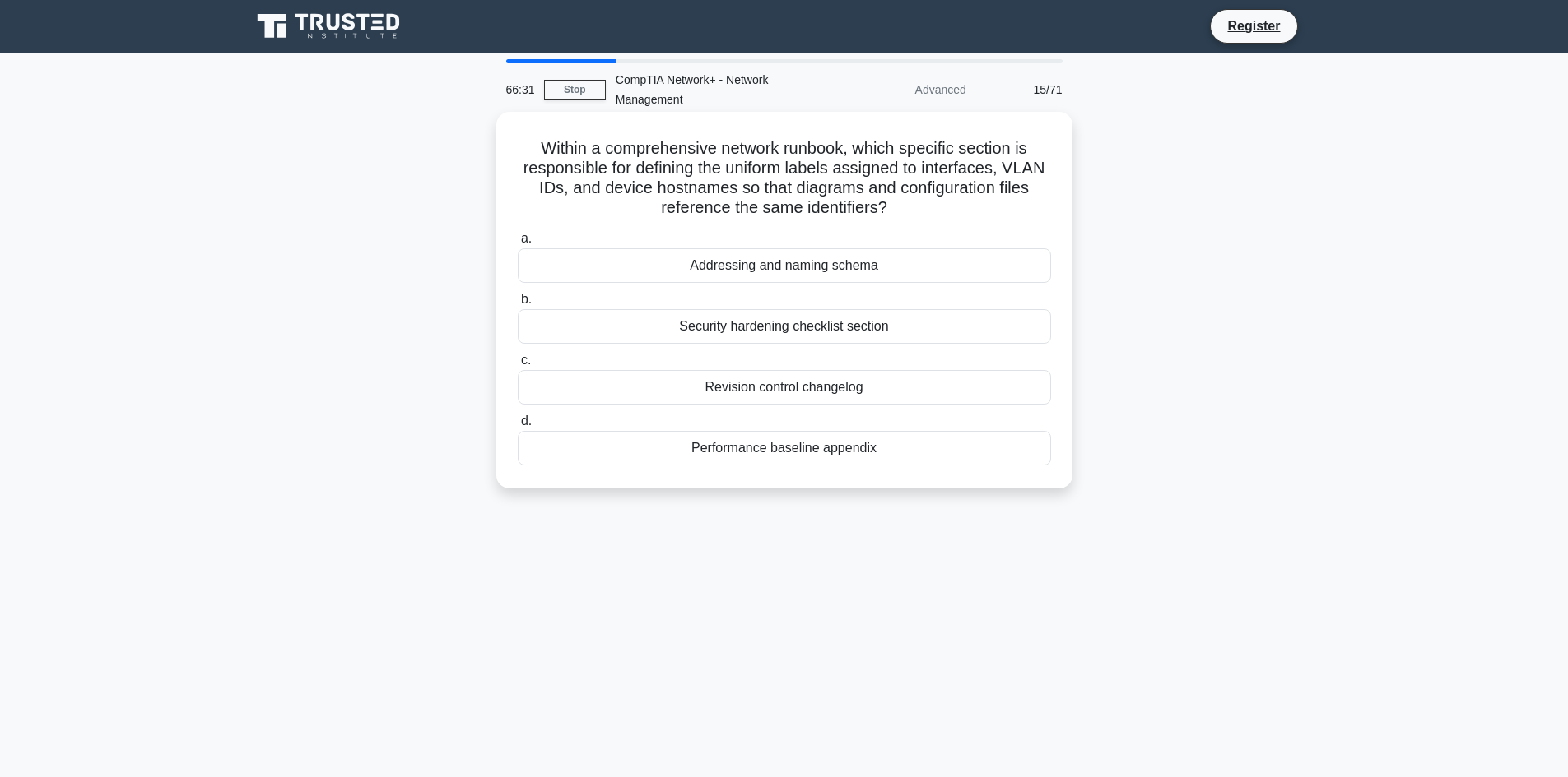
click at [883, 459] on div "Performance baseline appendix" at bounding box center [784, 449] width 533 height 35
click at [517, 427] on input "d. Performance baseline appendix" at bounding box center [517, 422] width 0 height 10
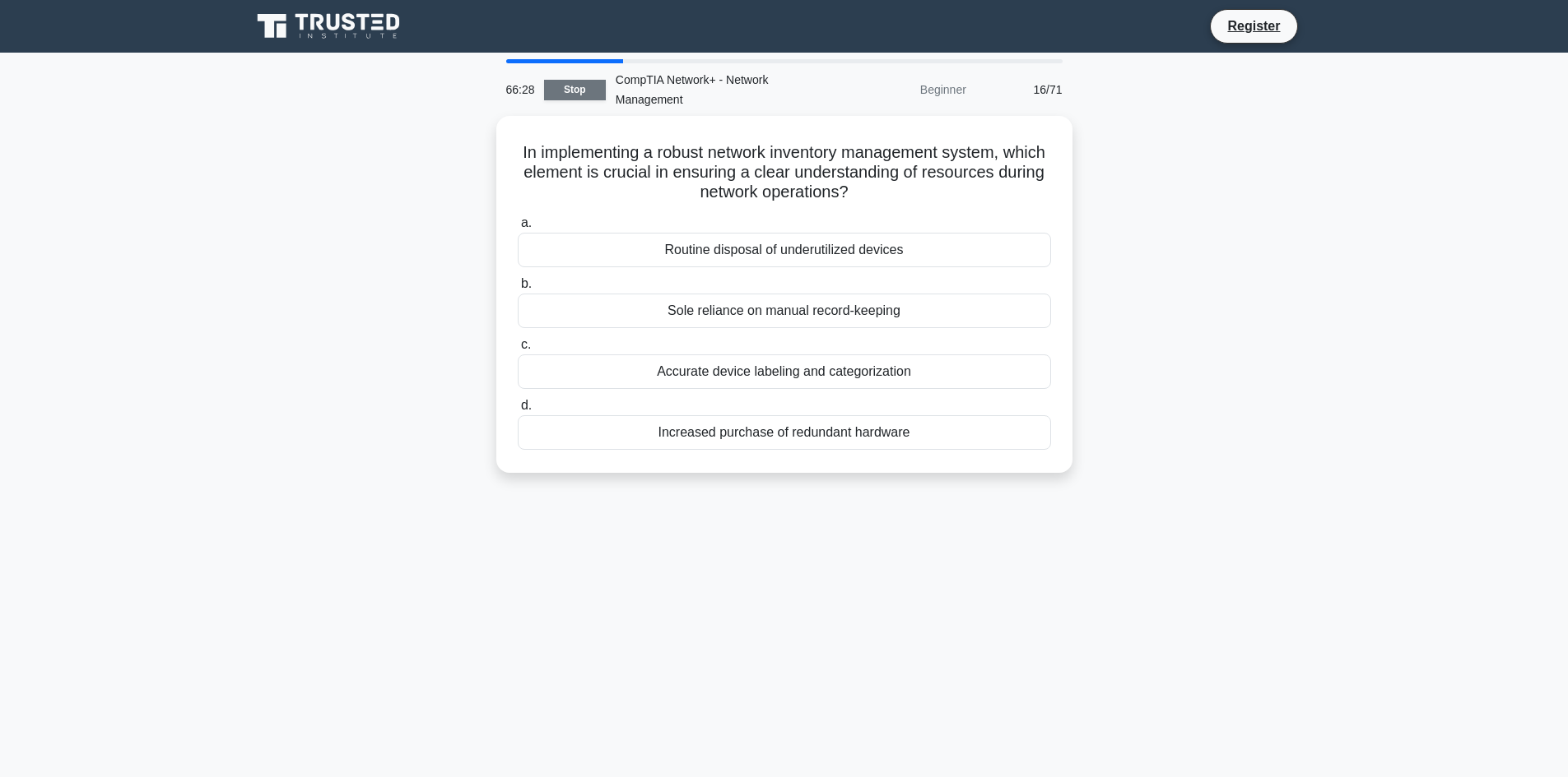
click at [578, 95] on link "Stop" at bounding box center [575, 90] width 62 height 21
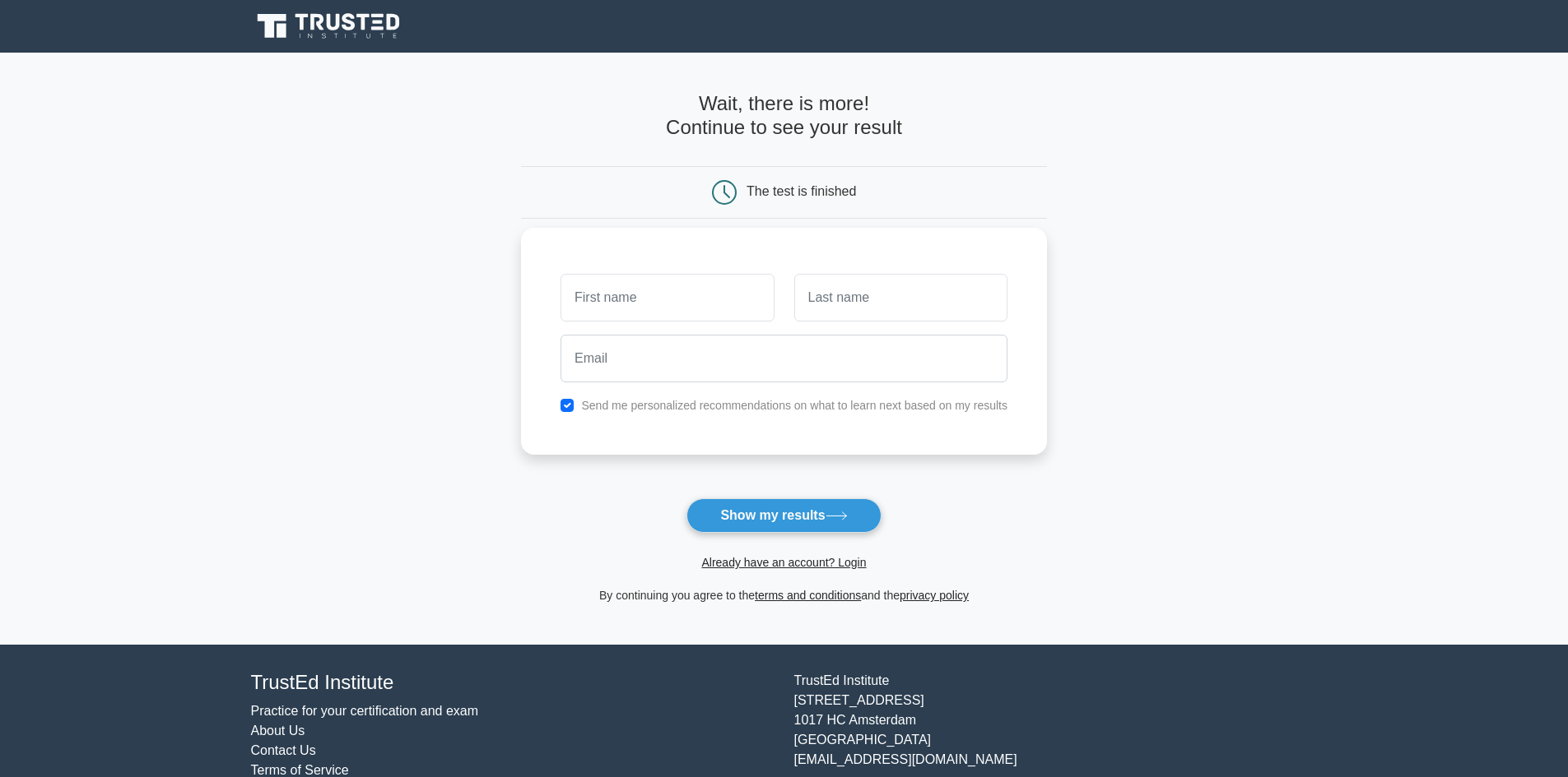
click at [654, 302] on input "text" at bounding box center [667, 297] width 213 height 48
type input "kamil"
type input "isayev"
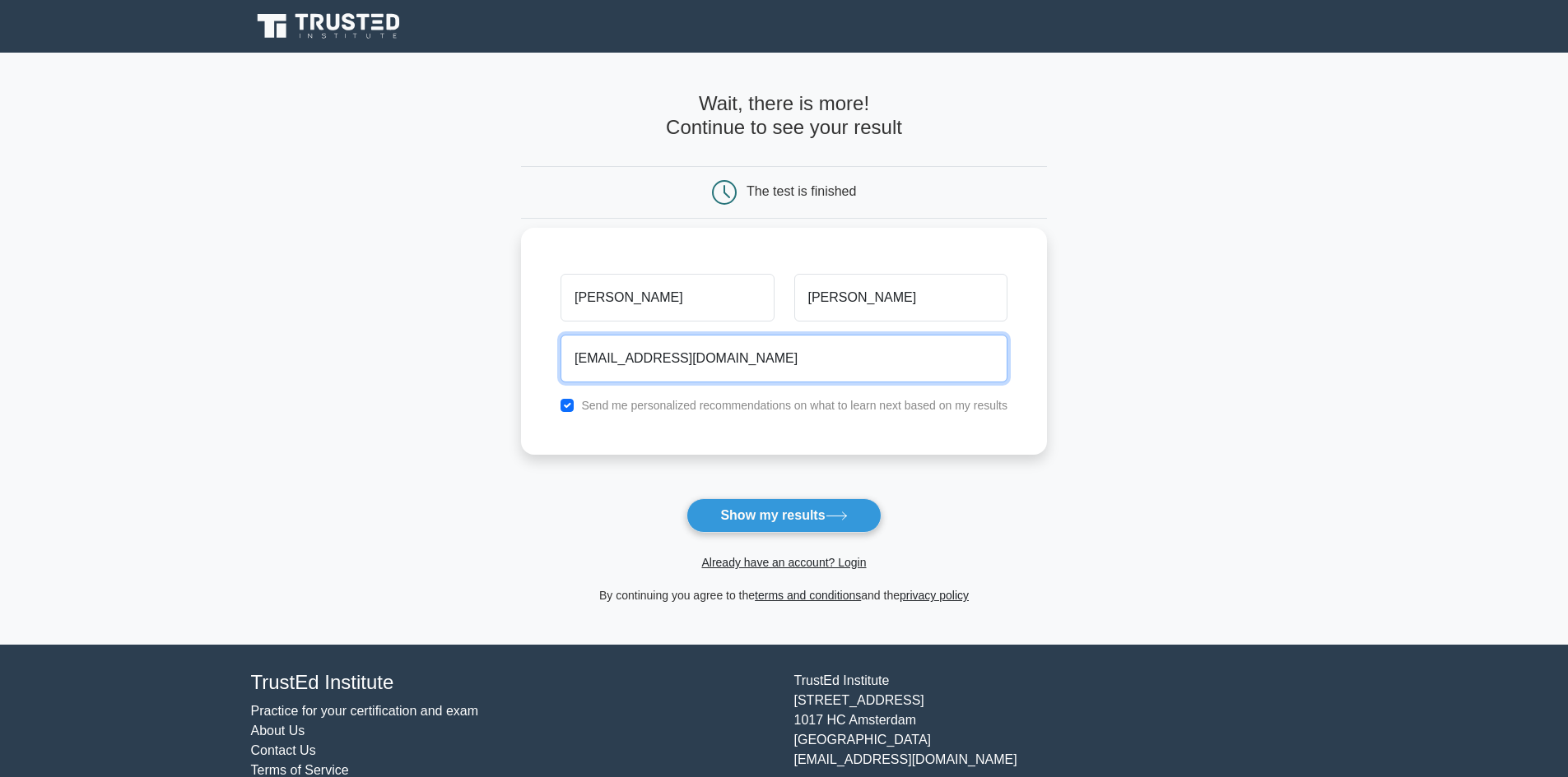
click at [649, 355] on input "kamilisayev76@gmail.com" at bounding box center [784, 359] width 447 height 48
type input "kamilisayev466@gmail.com"
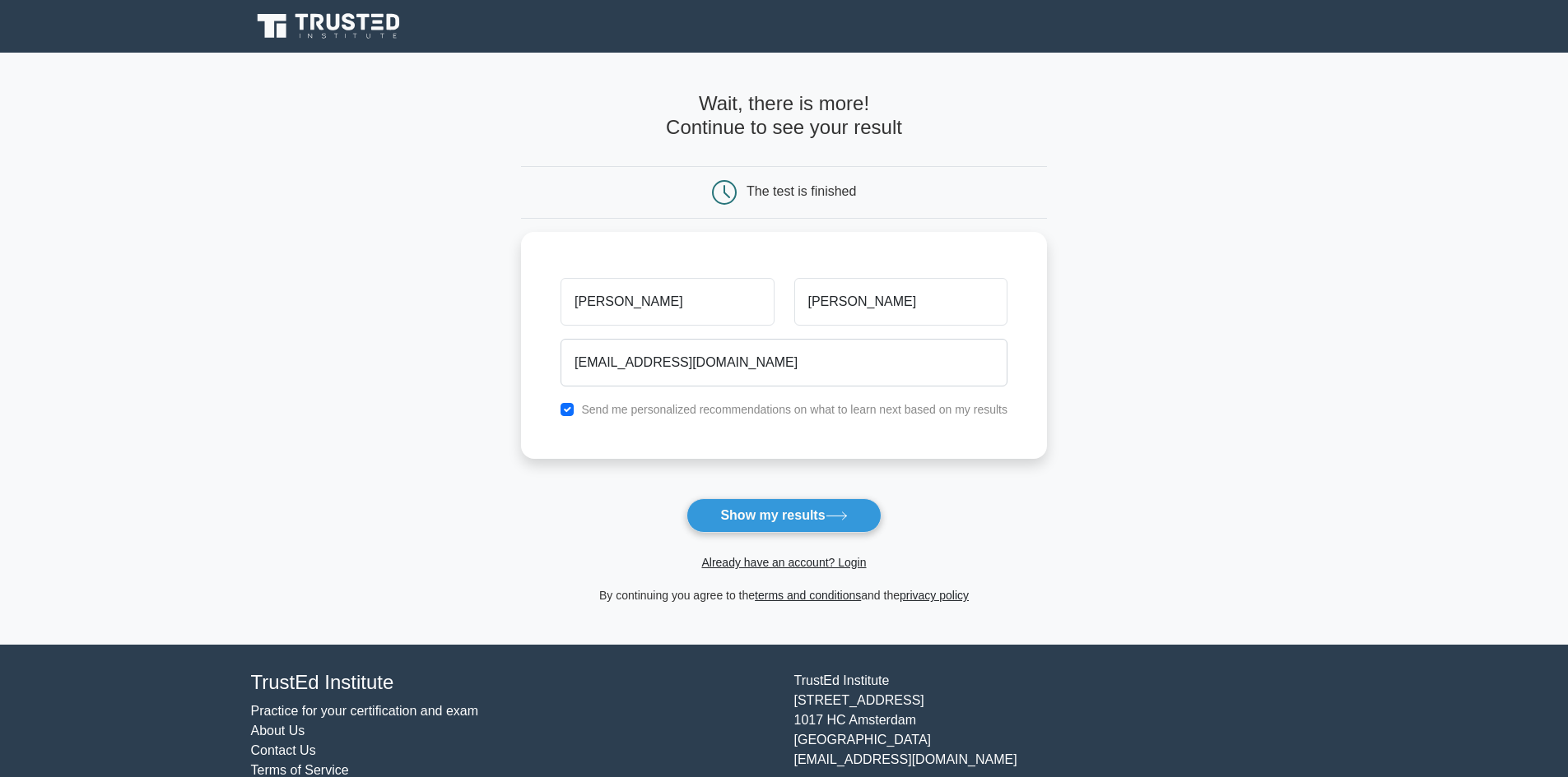
click at [828, 519] on button "Show my results" at bounding box center [784, 515] width 194 height 35
click at [791, 519] on form "Wait, there is more! Continue to see your result The test is finished kamil isa…" at bounding box center [784, 348] width 526 height 514
click at [778, 518] on form "Wait, there is more! Continue to see your result The test is finished kamil isa…" at bounding box center [784, 348] width 526 height 514
click at [836, 519] on form "Wait, there is more! Continue to see your result The test is finished kamil isa…" at bounding box center [784, 348] width 526 height 514
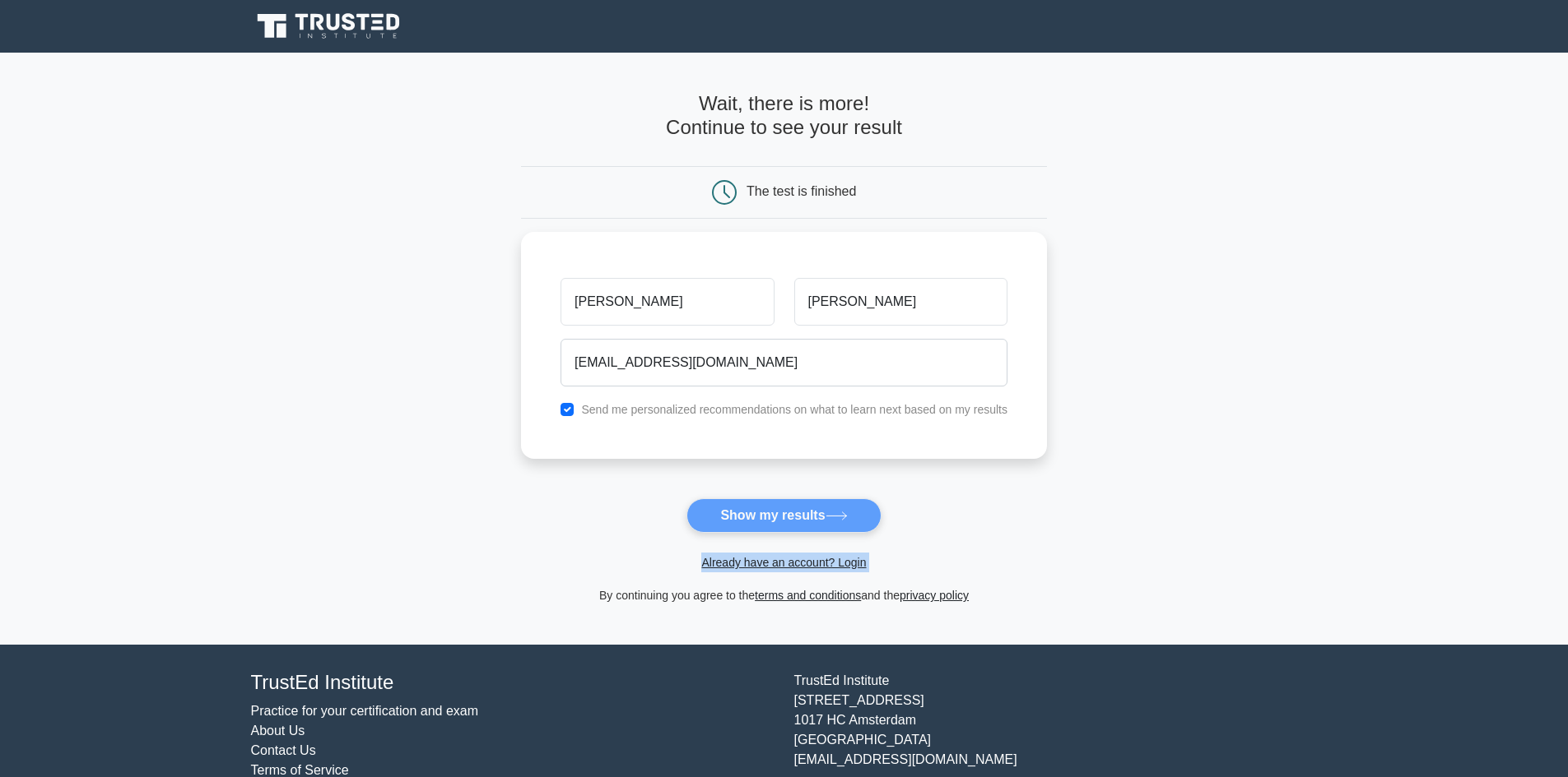
click at [836, 519] on form "Wait, there is more! Continue to see your result The test is finished kamil isa…" at bounding box center [784, 348] width 526 height 514
click at [840, 506] on form "Wait, there is more! Continue to see your result The test is finished kamil isa…" at bounding box center [784, 348] width 526 height 514
drag, startPoint x: 1007, startPoint y: 496, endPoint x: 1284, endPoint y: 352, distance: 312.2
click at [1013, 492] on form "Wait, there is more! Continue to see your result The test is finished kamil isa…" at bounding box center [784, 348] width 526 height 514
drag, startPoint x: 451, startPoint y: 150, endPoint x: 235, endPoint y: 86, distance: 225.3
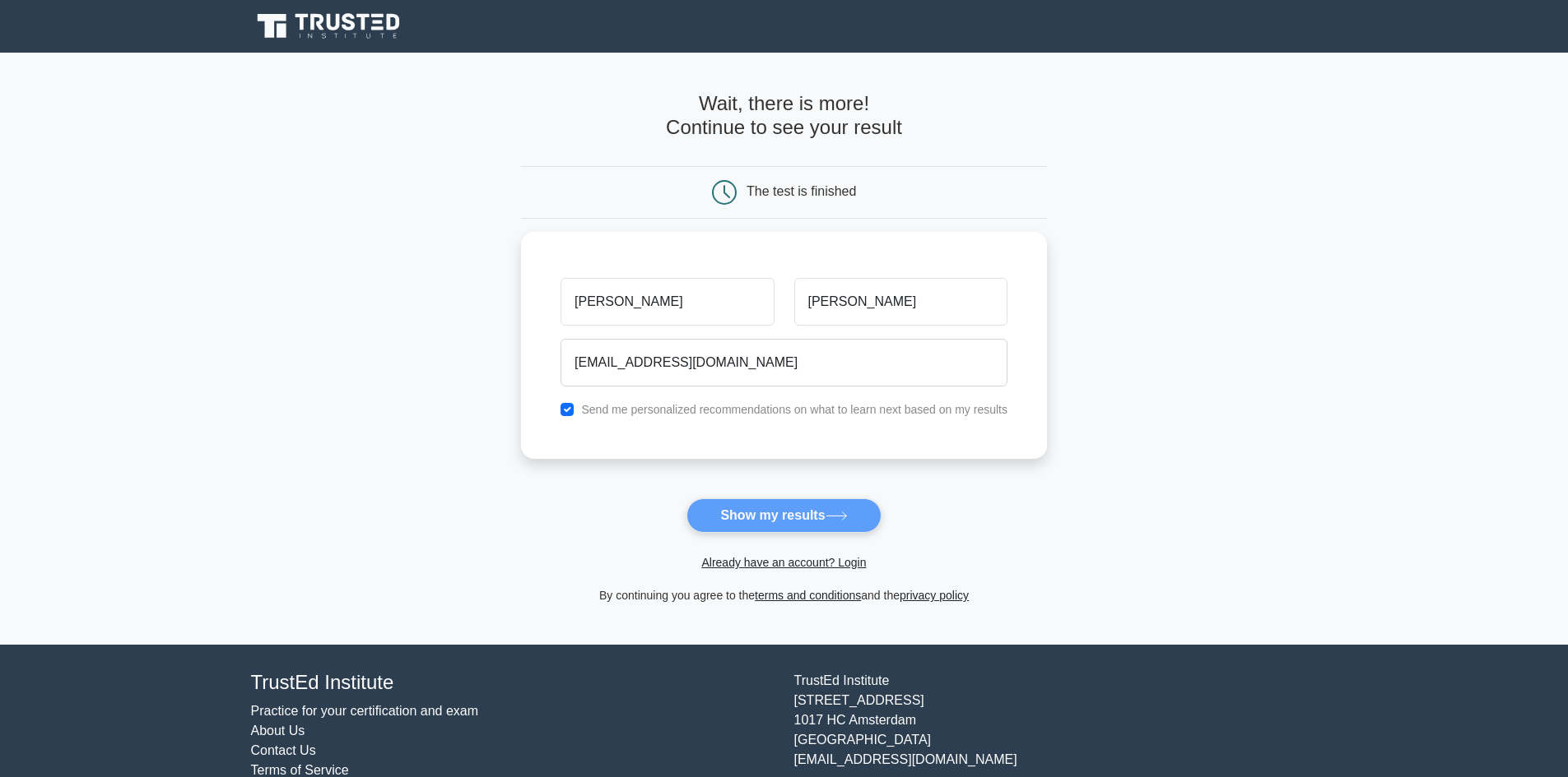
click at [451, 151] on main "Wait, there is more! Continue to see your result The test is finished kamil isa…" at bounding box center [784, 349] width 1568 height 592
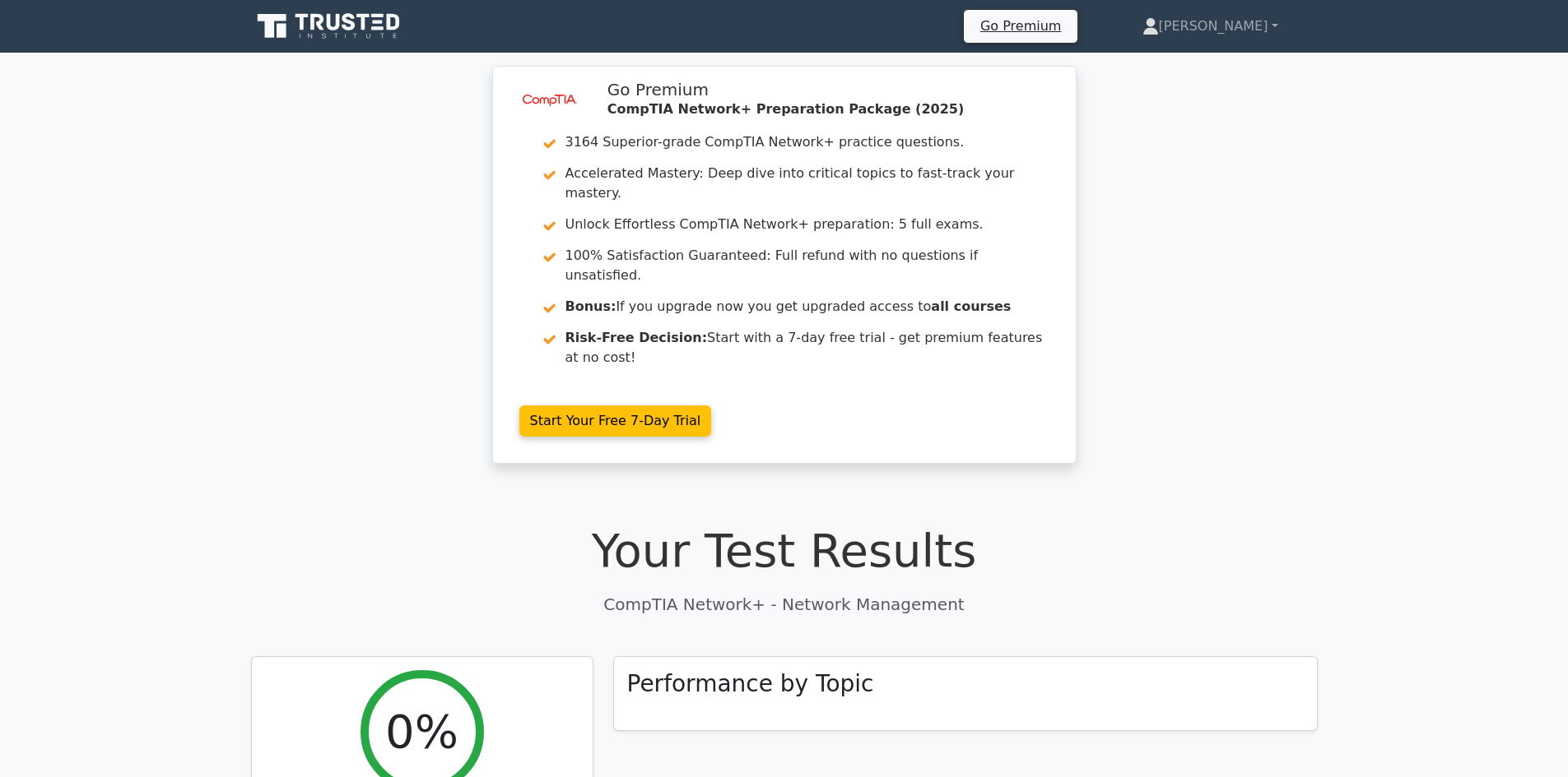
scroll to position [247, 0]
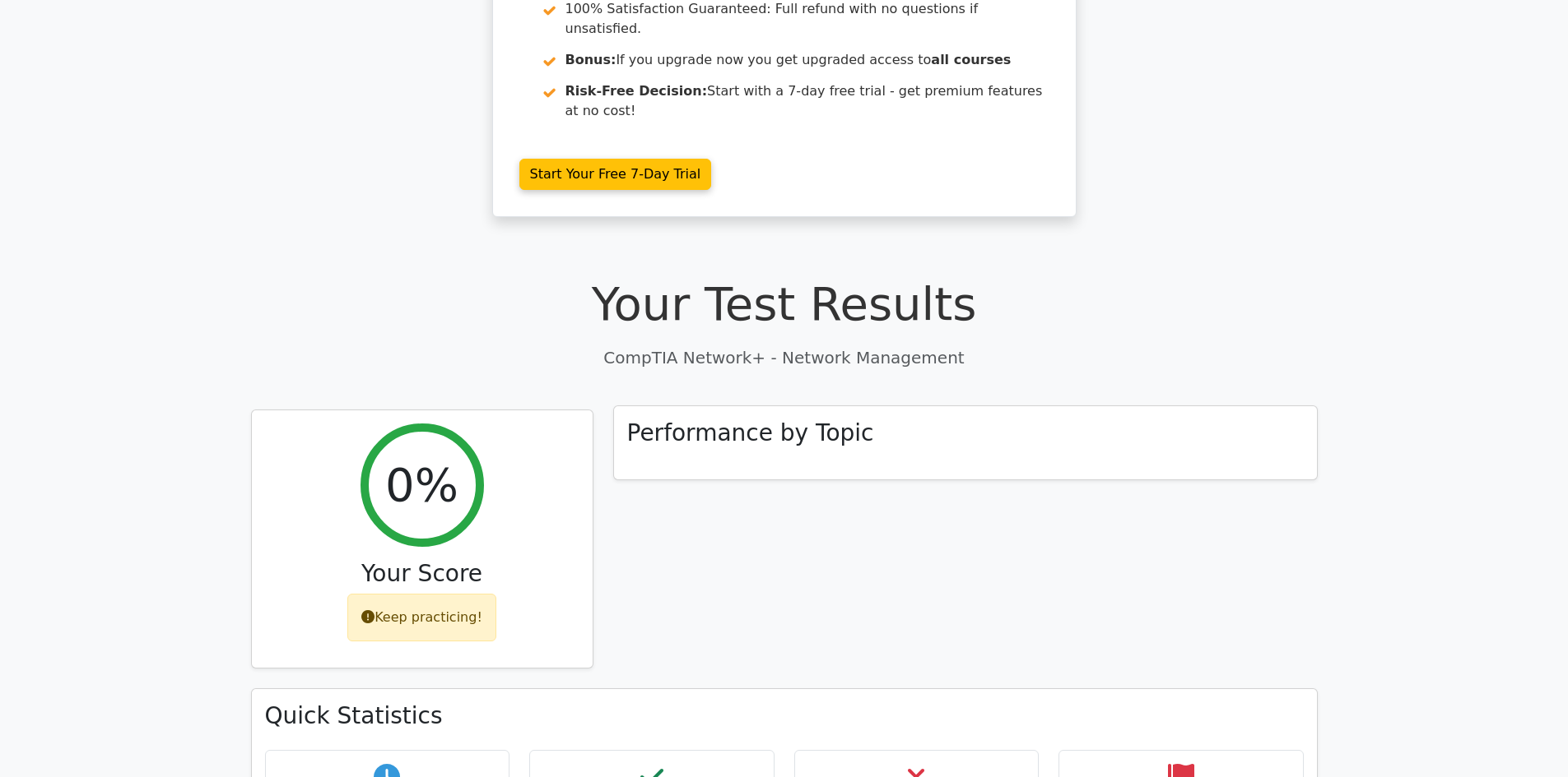
click at [728, 406] on div "Performance by Topic" at bounding box center [965, 443] width 703 height 74
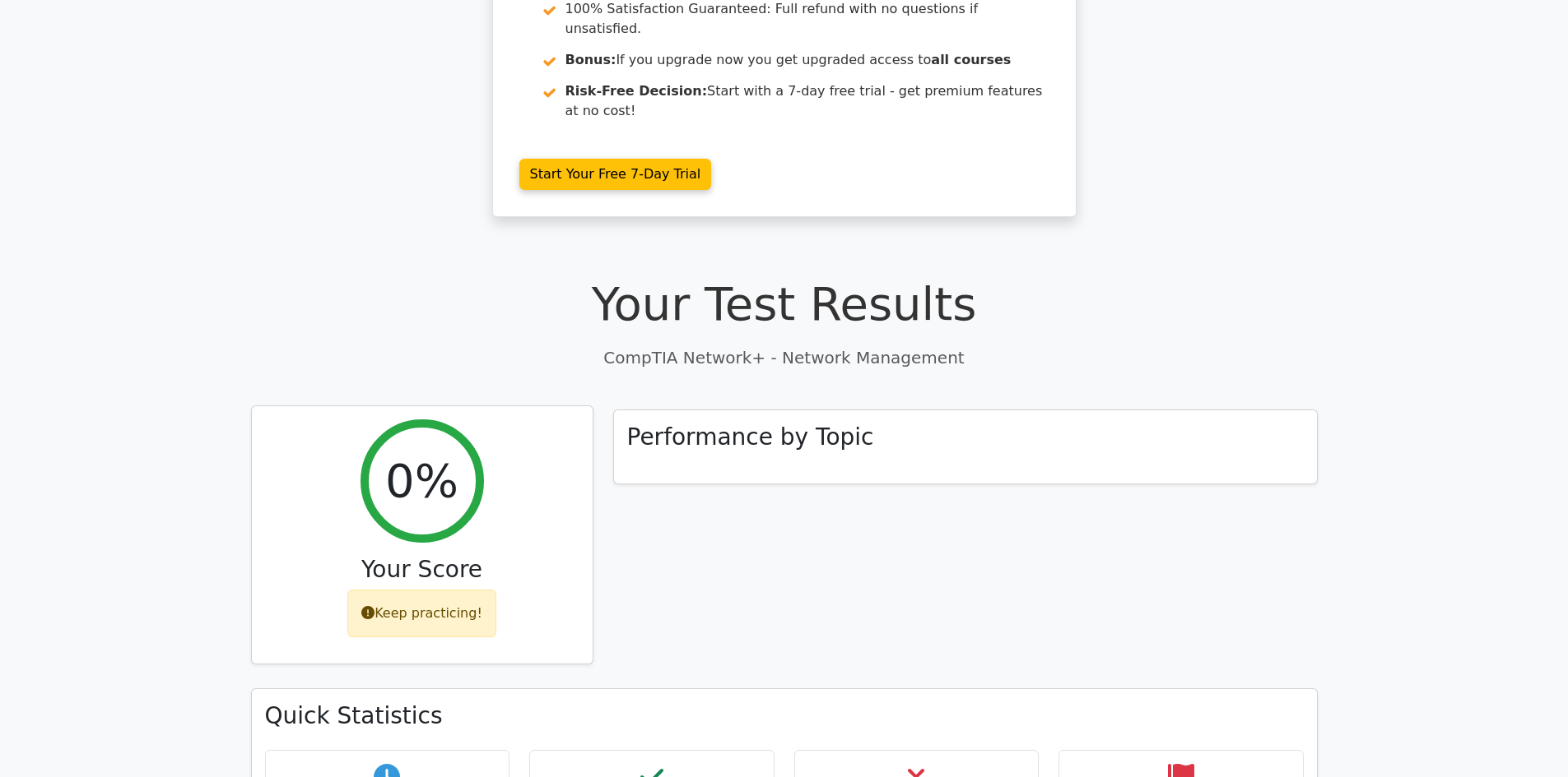
click at [413, 590] on div "Keep practicing!" at bounding box center [422, 613] width 149 height 48
click at [372, 606] on icon at bounding box center [368, 612] width 13 height 13
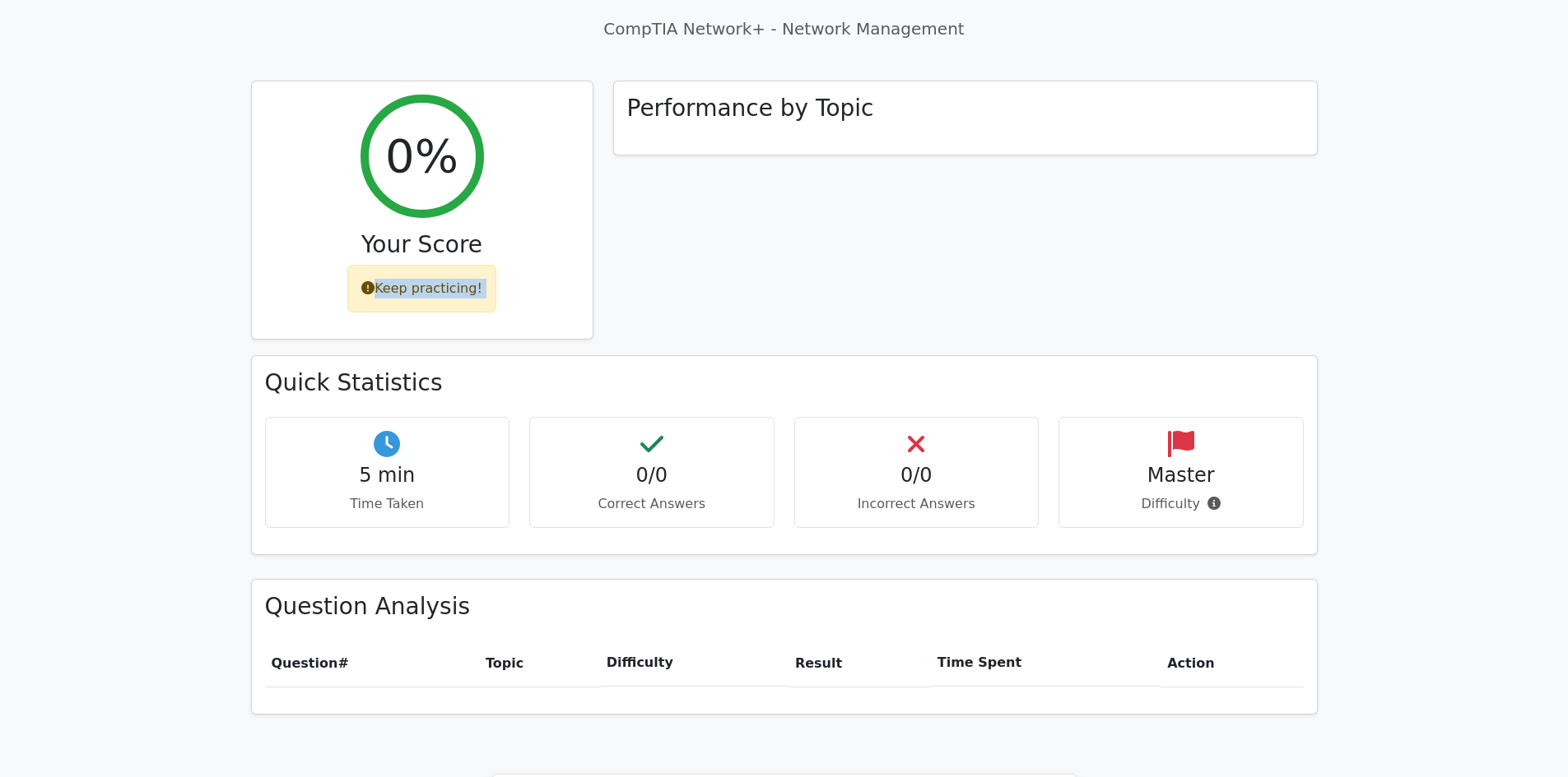
scroll to position [494, 0]
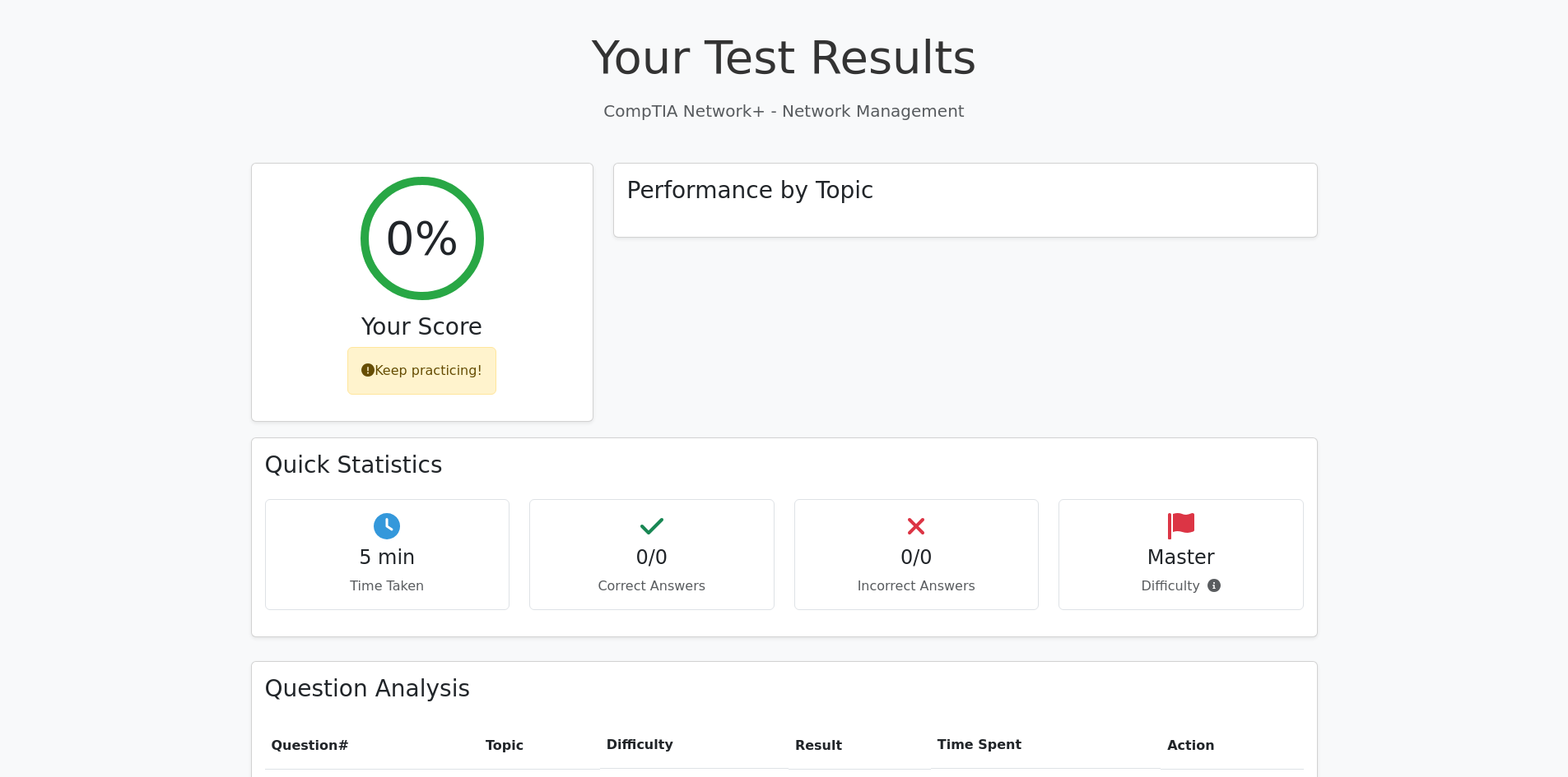
click at [392, 514] on icon at bounding box center [387, 527] width 26 height 26
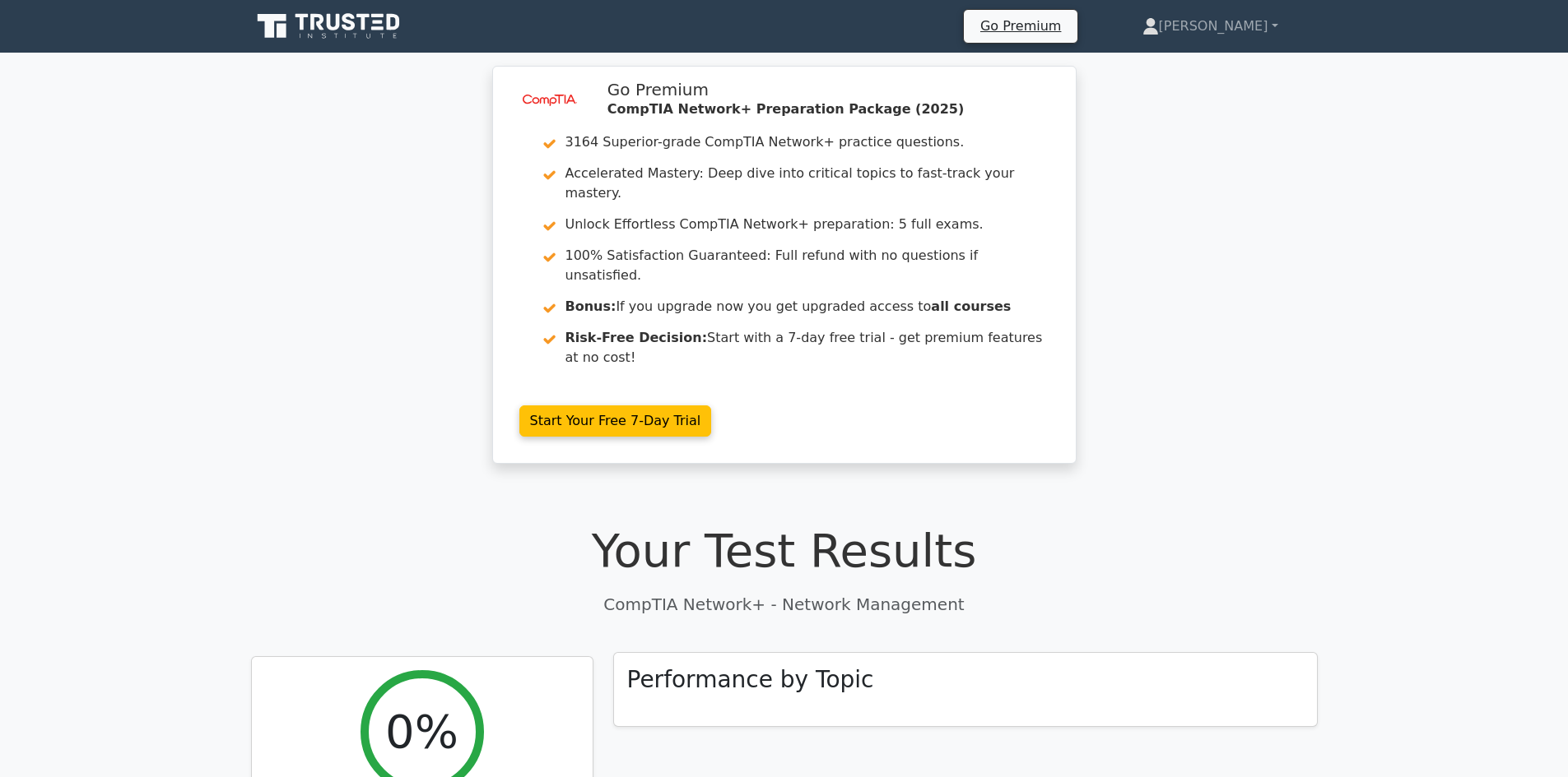
scroll to position [165, 0]
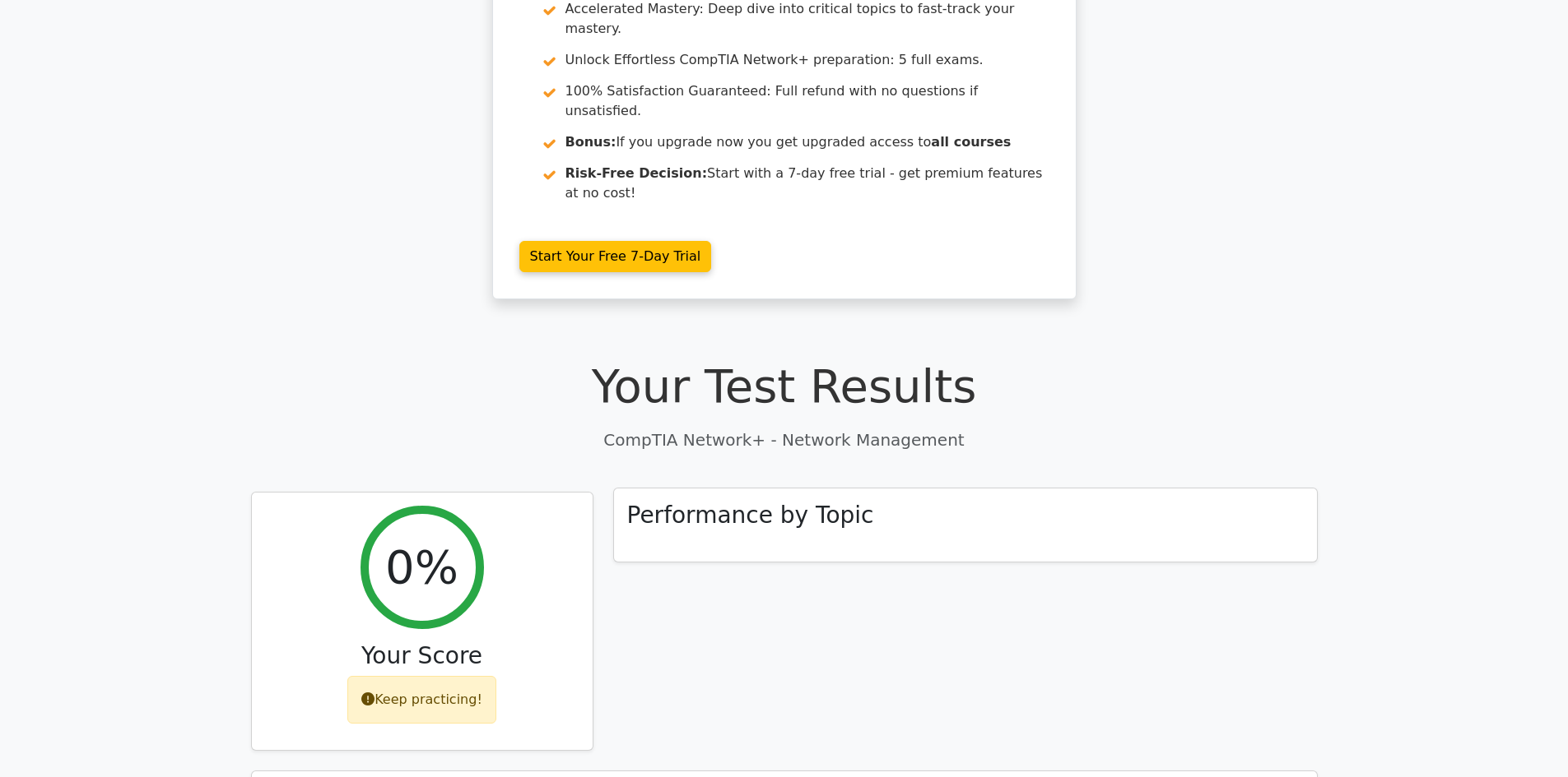
click at [688, 502] on h3 "Performance by Topic" at bounding box center [751, 515] width 247 height 28
click at [922, 489] on div "Performance by Topic" at bounding box center [965, 525] width 703 height 74
click at [921, 489] on div "Performance by Topic" at bounding box center [965, 525] width 703 height 74
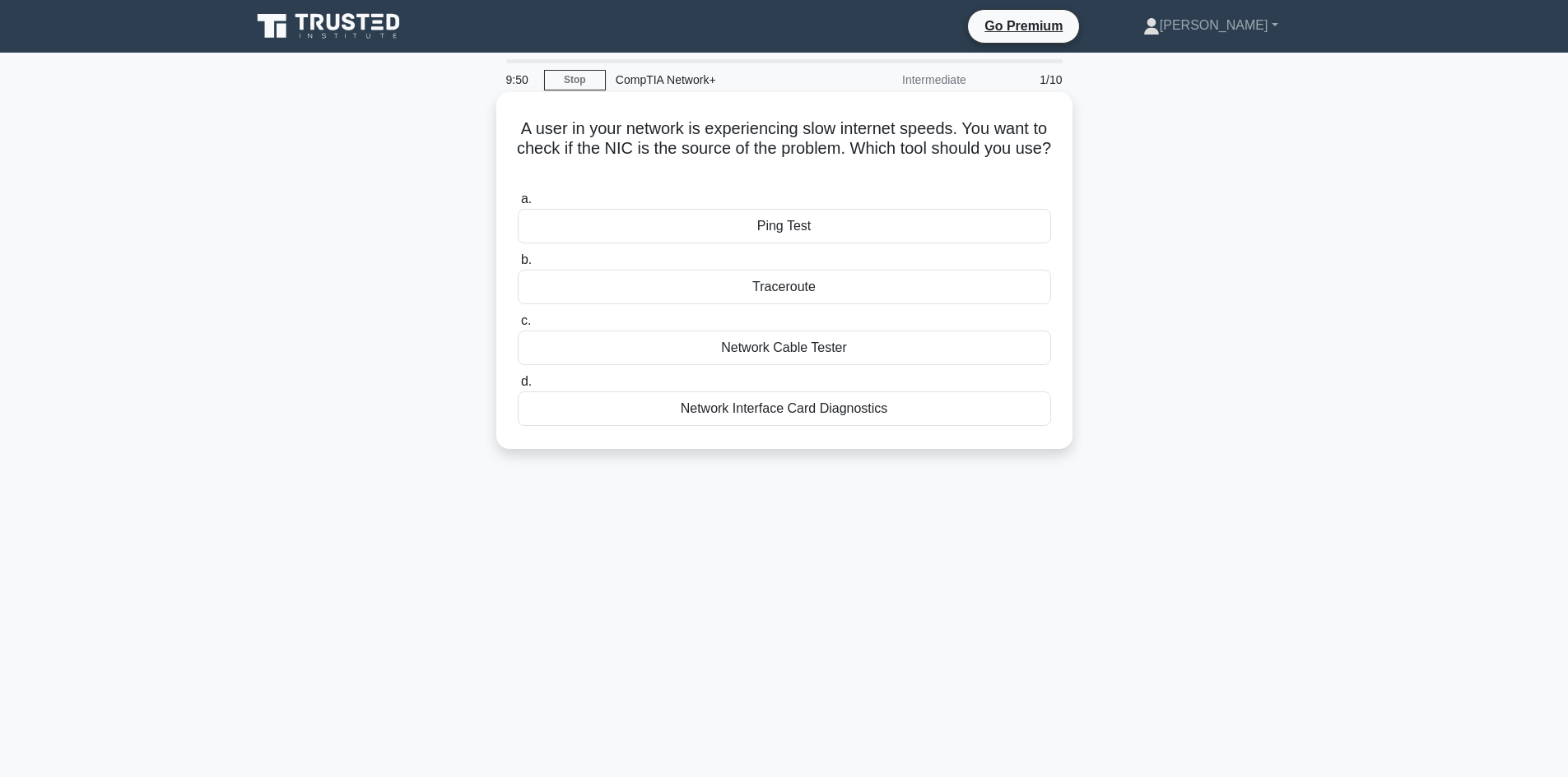
click at [763, 407] on div "Network Interface Card Diagnostics" at bounding box center [784, 409] width 533 height 35
click at [517, 387] on input "d. Network Interface Card Diagnostics" at bounding box center [517, 382] width 0 height 10
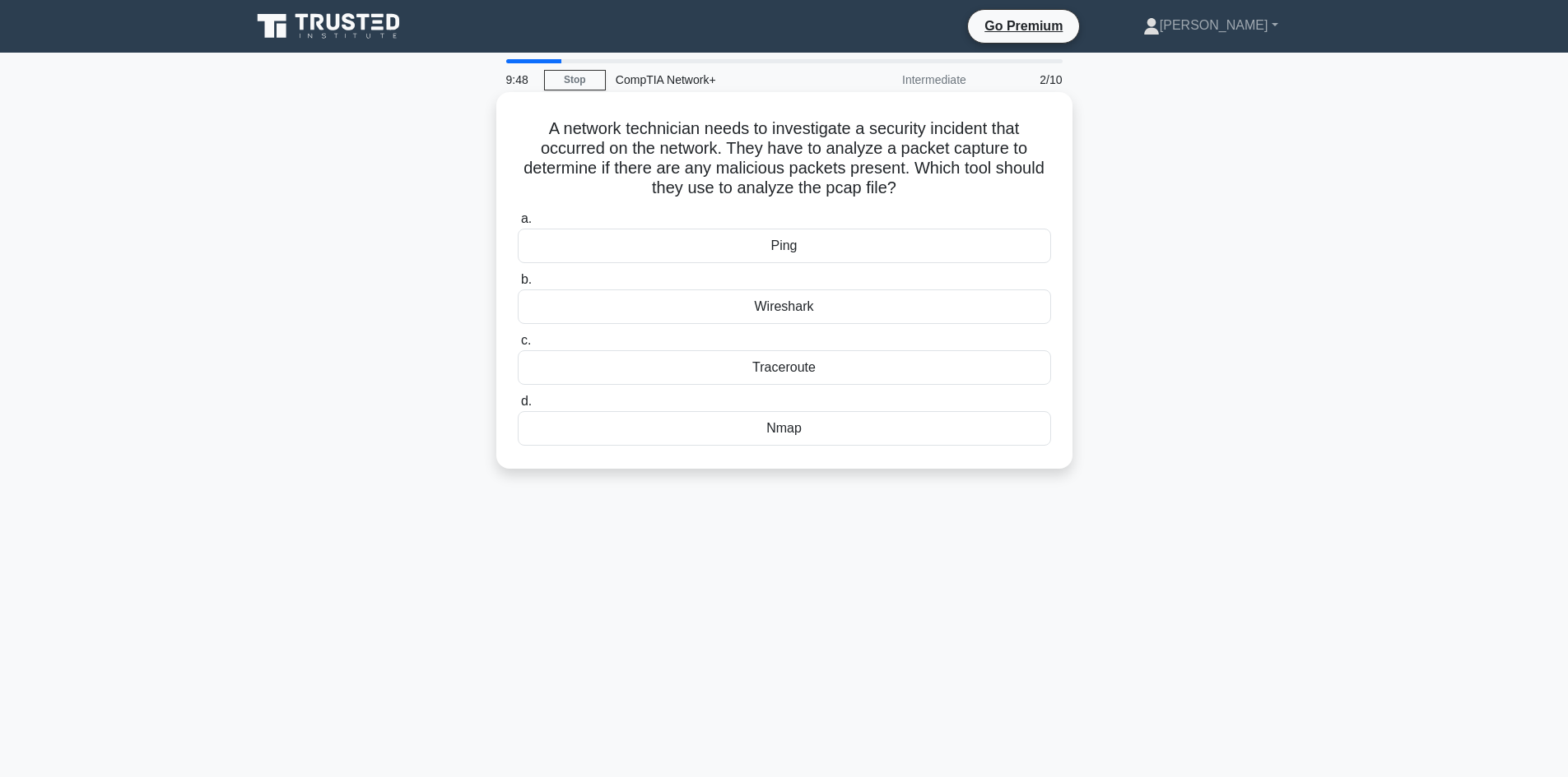
click at [760, 312] on div "Wireshark" at bounding box center [784, 307] width 533 height 35
click at [517, 286] on input "b. Wireshark" at bounding box center [517, 280] width 0 height 10
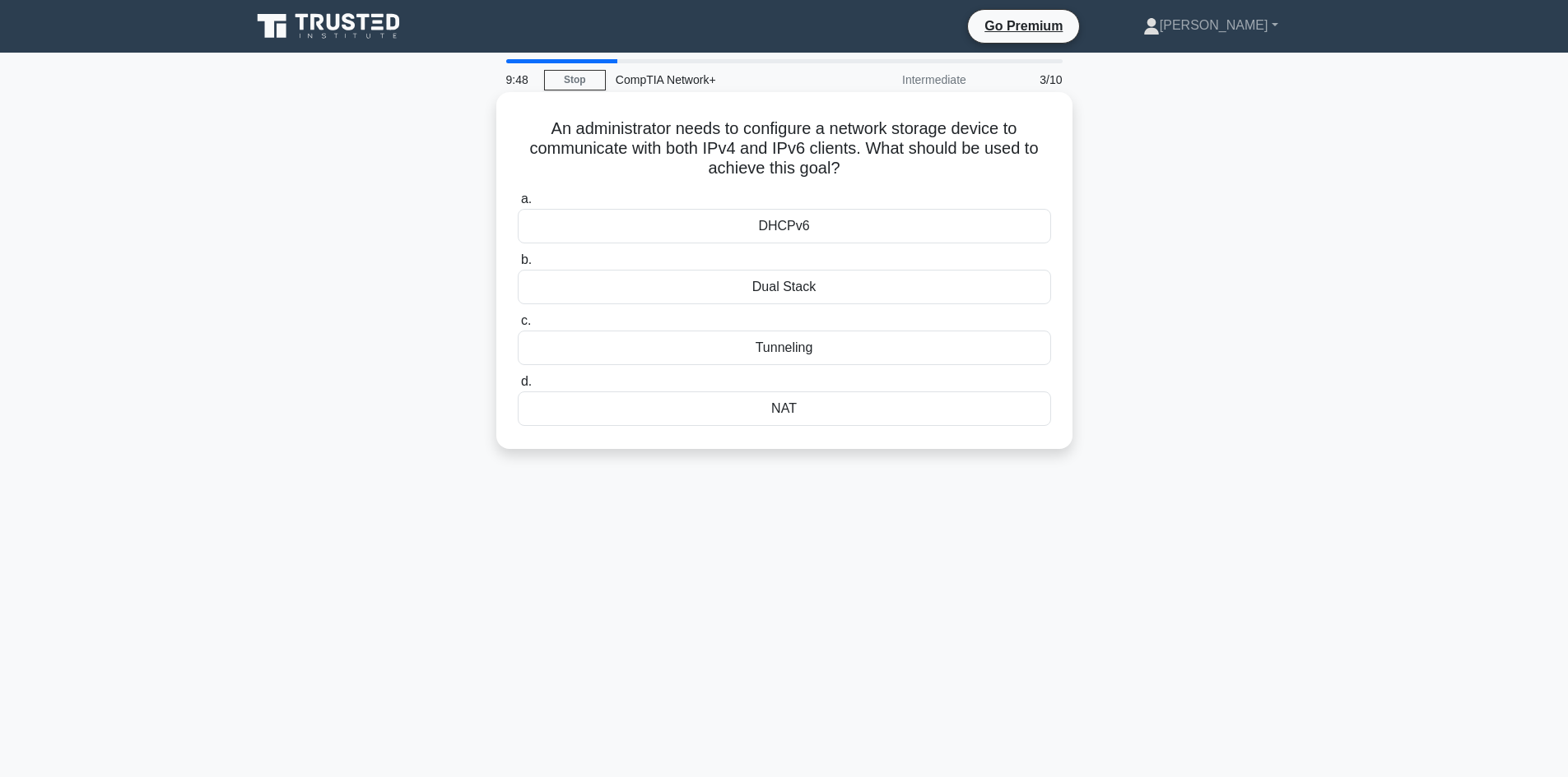
click at [763, 286] on div "Dual Stack" at bounding box center [784, 287] width 533 height 35
click at [517, 266] on input "b. Dual Stack" at bounding box center [517, 260] width 0 height 10
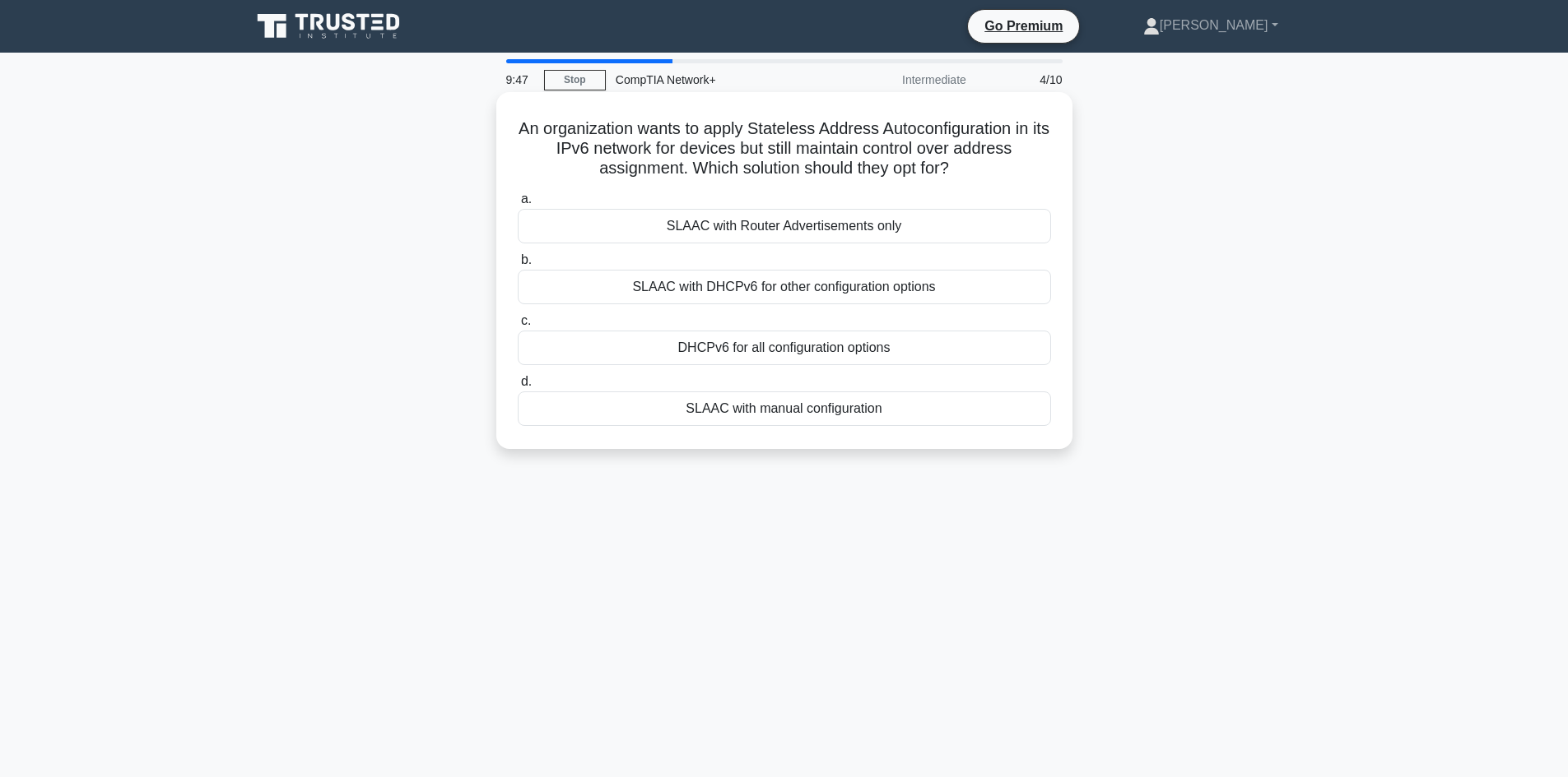
click at [762, 343] on div "DHCPv6 for all configuration options" at bounding box center [784, 348] width 533 height 35
click at [517, 327] on input "c. DHCPv6 for all configuration options" at bounding box center [517, 321] width 0 height 10
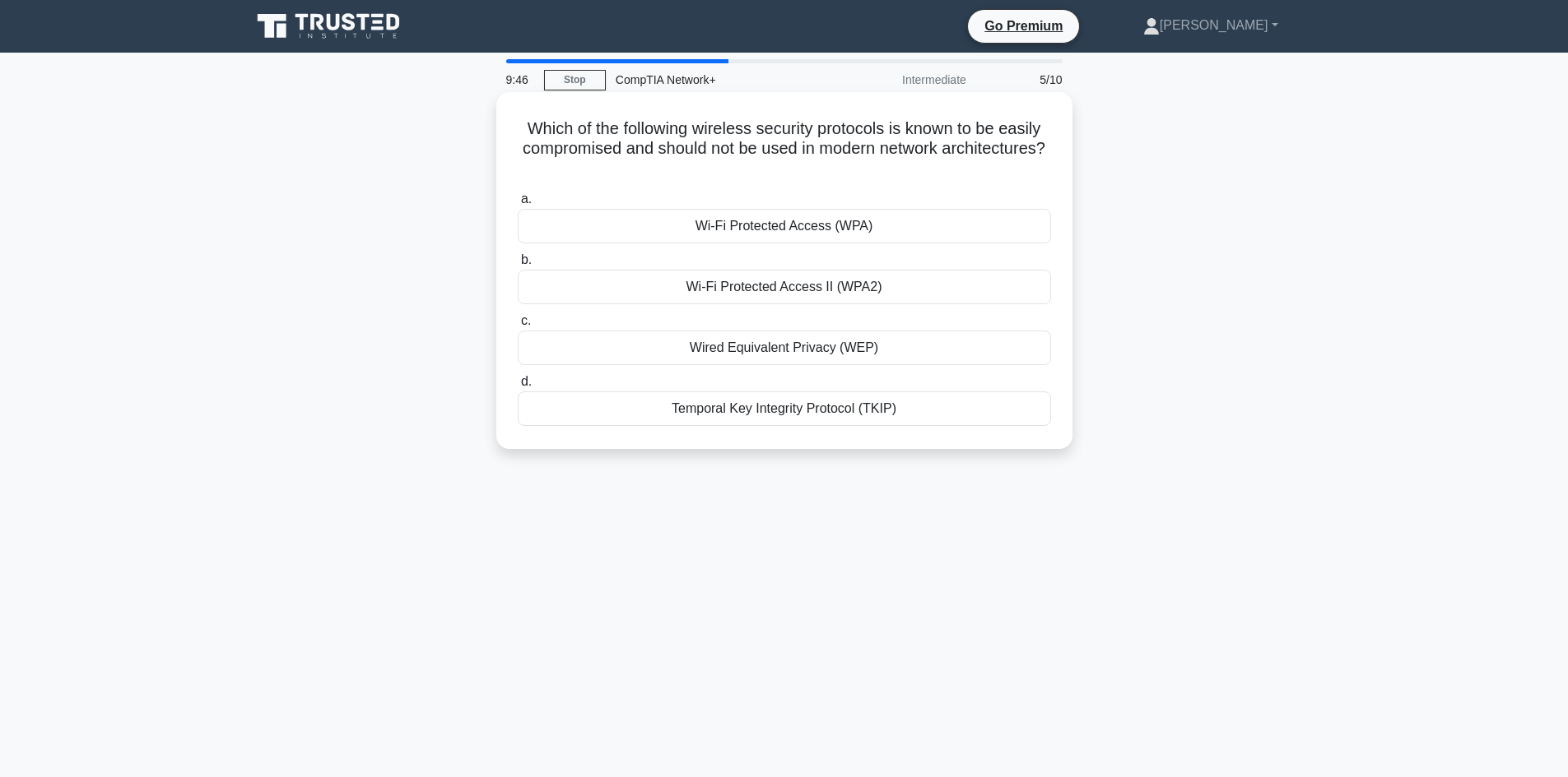
click at [772, 286] on div "Wi-Fi Protected Access II (WPA2)" at bounding box center [784, 287] width 533 height 35
click at [517, 266] on input "b. Wi-Fi Protected Access II (WPA2)" at bounding box center [517, 260] width 0 height 10
click at [783, 354] on div "STP (Shielded Twisted Pair)" at bounding box center [784, 348] width 533 height 35
click at [517, 327] on input "c. STP (Shielded Twisted Pair)" at bounding box center [517, 321] width 0 height 10
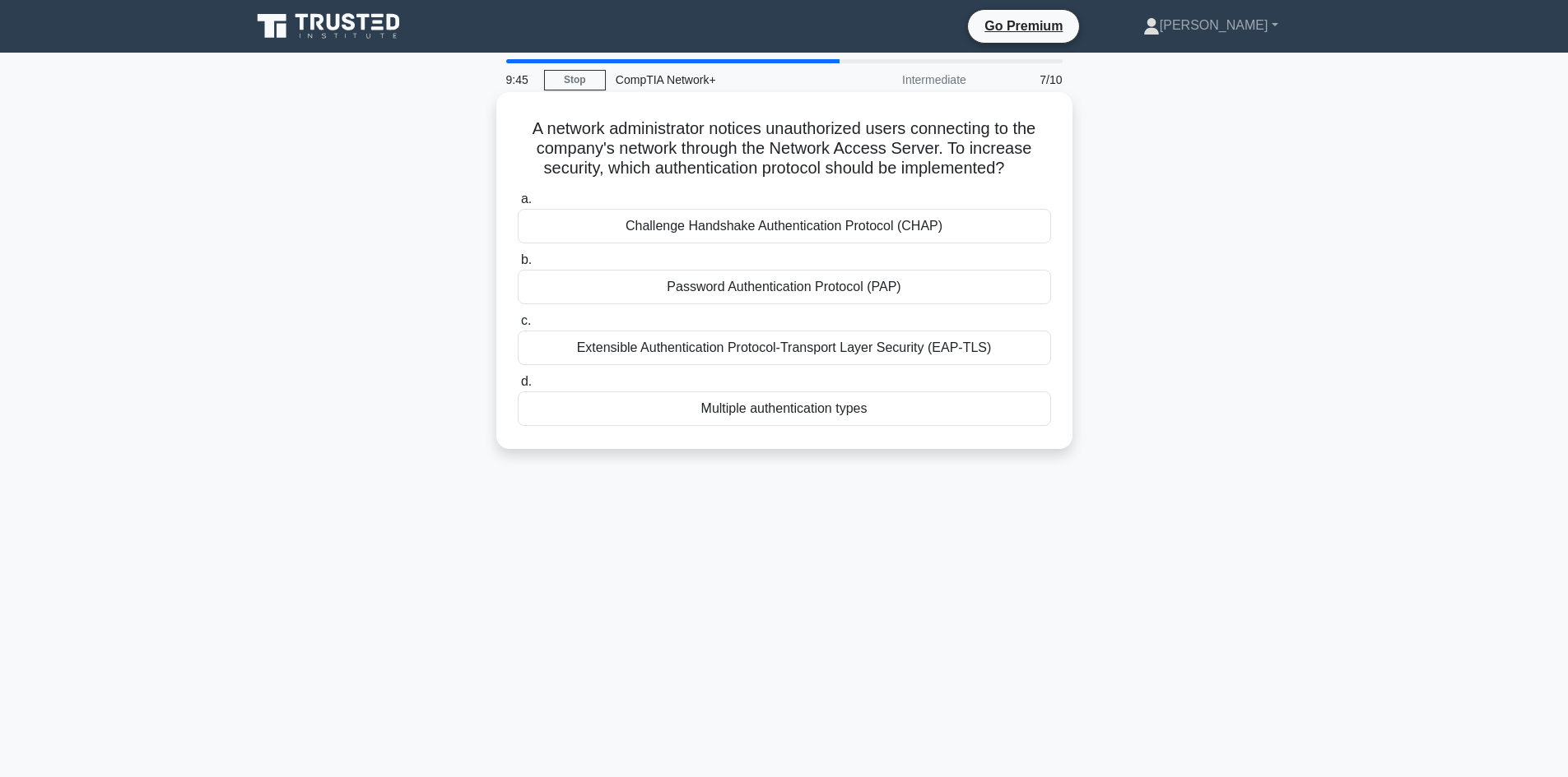
click at [781, 226] on div "Challenge Handshake Authentication Protocol (CHAP)" at bounding box center [784, 226] width 533 height 35
click at [517, 204] on input "a. Challenge Handshake Authentication Protocol (CHAP)" at bounding box center [517, 199] width 0 height 10
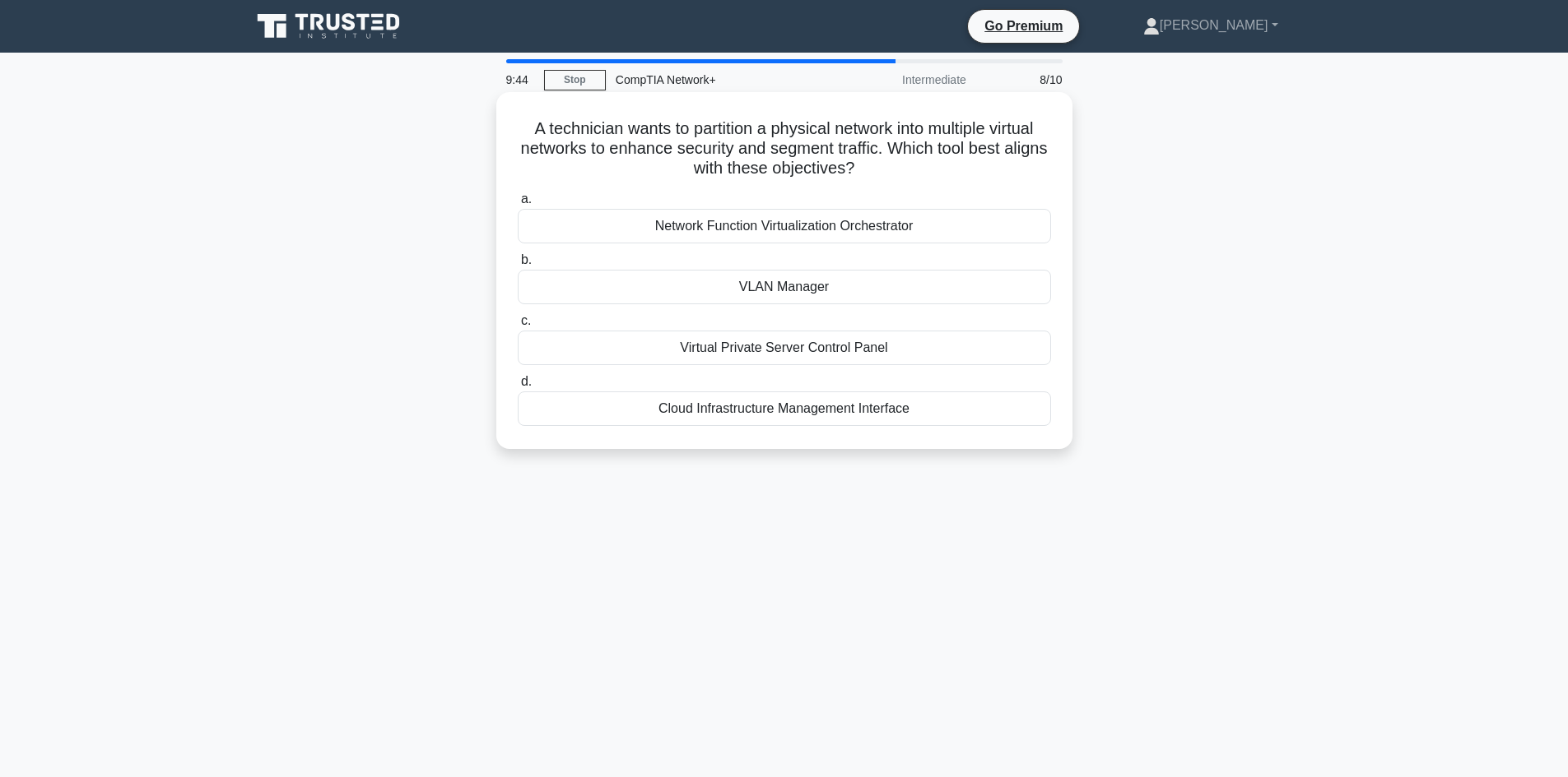
click at [792, 412] on div "Cloud Infrastructure Management Interface" at bounding box center [784, 409] width 533 height 35
click at [517, 387] on input "d. Cloud Infrastructure Management Interface" at bounding box center [517, 382] width 0 height 10
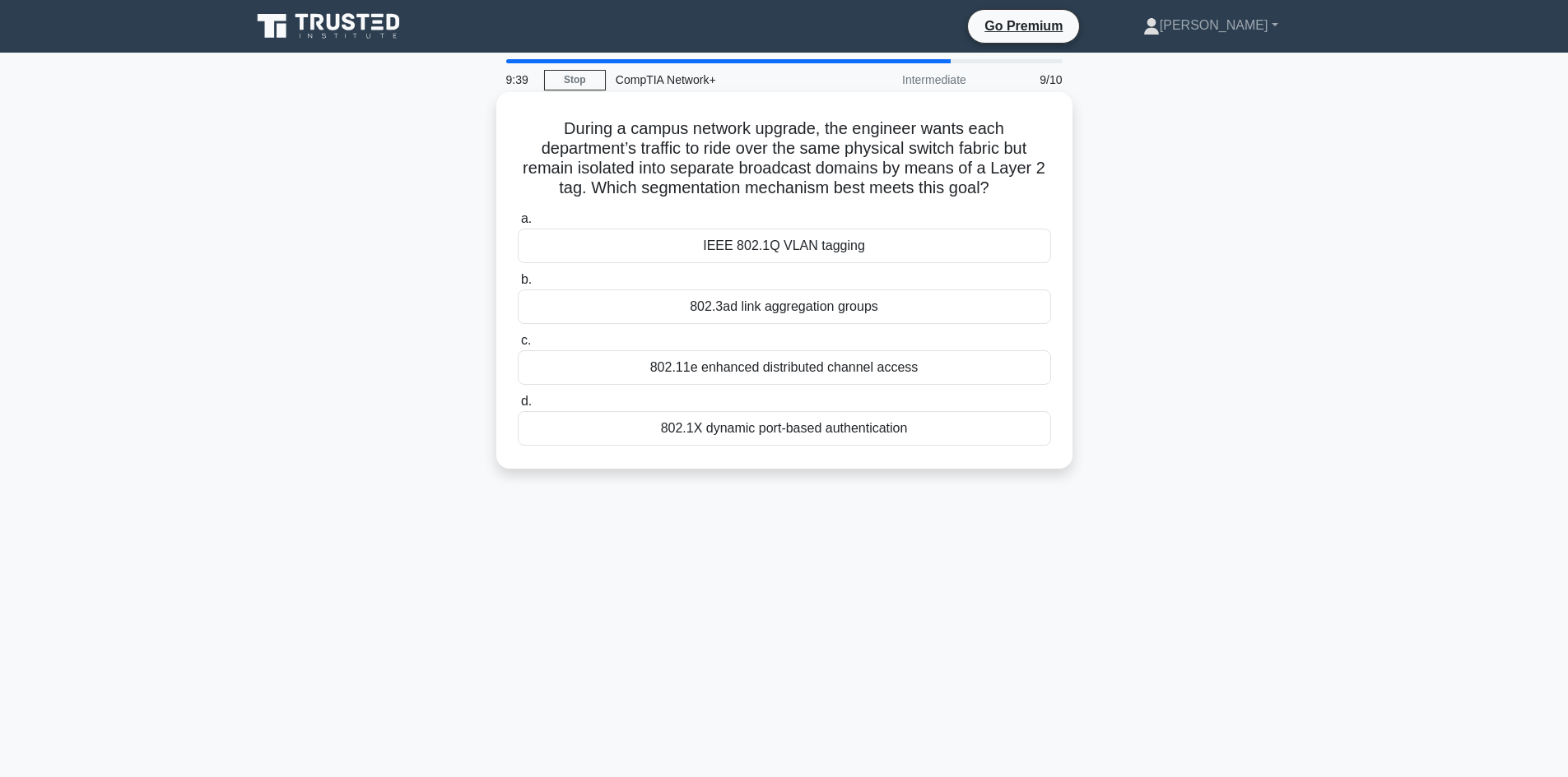
click at [781, 433] on div "802.1X dynamic port-based authentication" at bounding box center [784, 429] width 533 height 35
click at [517, 407] on input "d. 802.1X dynamic port-based authentication" at bounding box center [517, 402] width 0 height 10
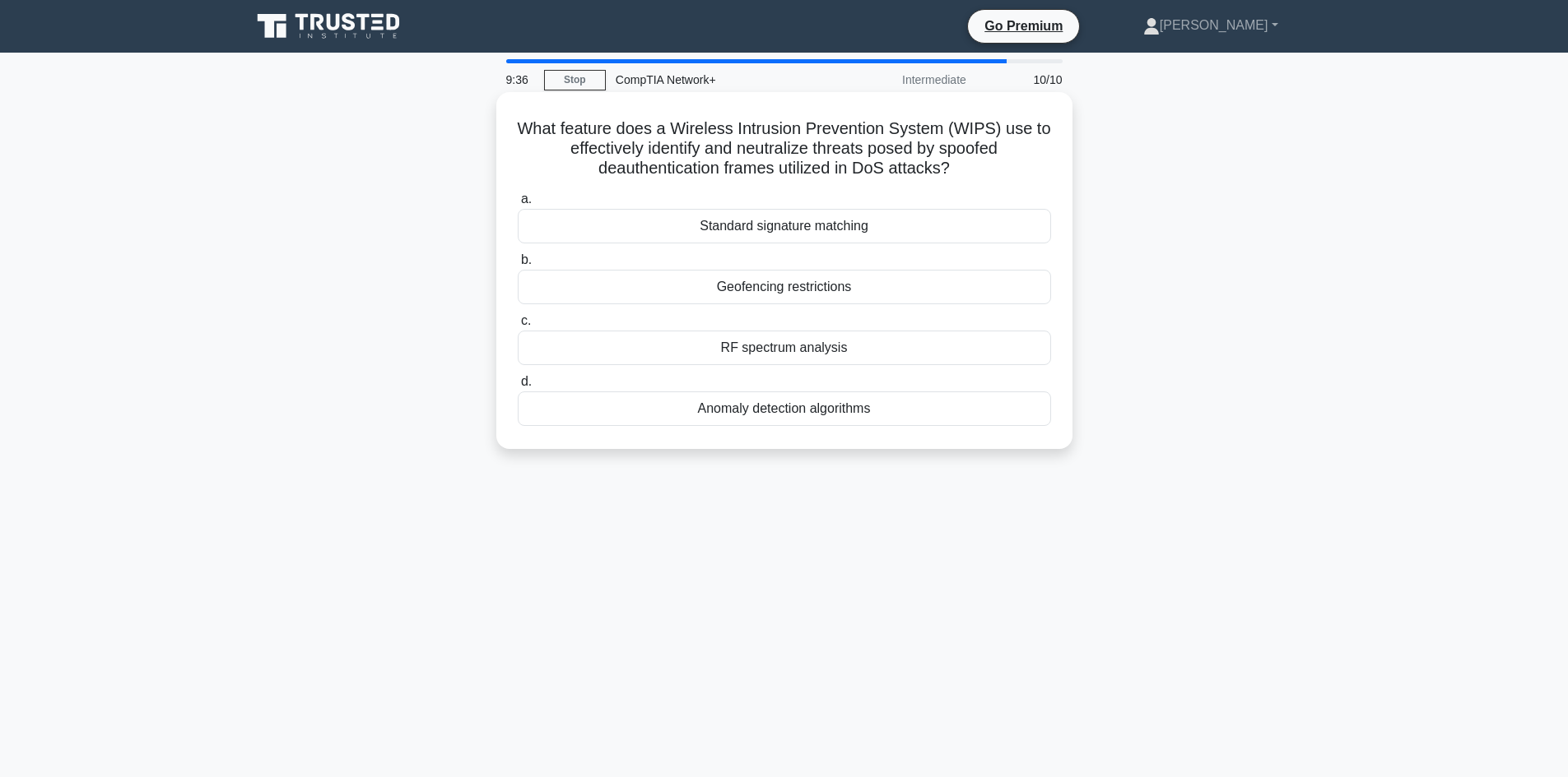
click at [785, 231] on div "Standard signature matching" at bounding box center [784, 226] width 533 height 35
click at [517, 204] on input "a. Standard signature matching" at bounding box center [517, 199] width 0 height 10
